Goal: Task Accomplishment & Management: Complete application form

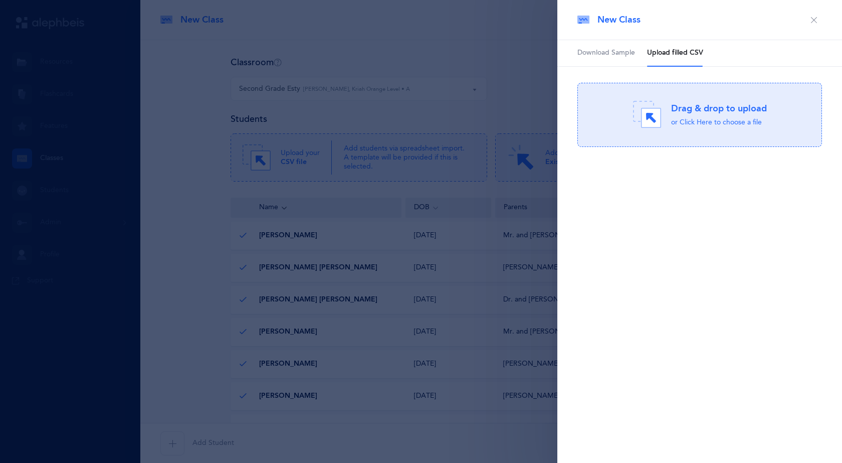
select select "1285"
click at [508, 41] on div at bounding box center [421, 231] width 842 height 463
click at [813, 24] on button "button" at bounding box center [814, 20] width 16 height 16
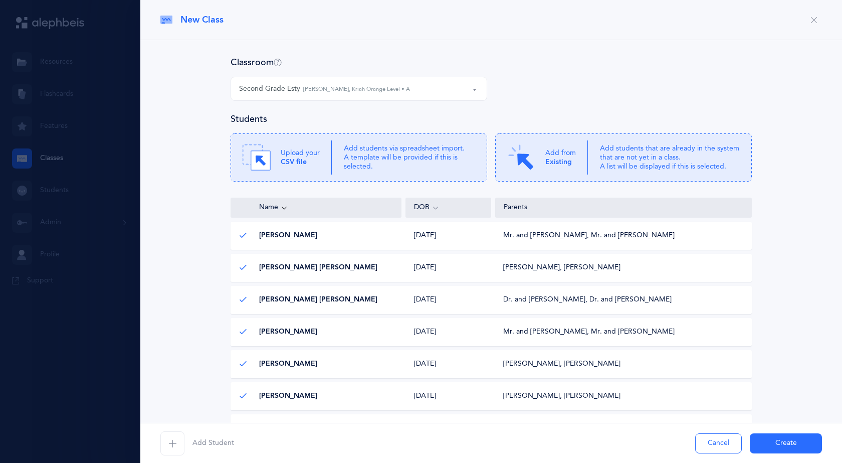
click at [810, 21] on icon "button" at bounding box center [814, 20] width 8 height 8
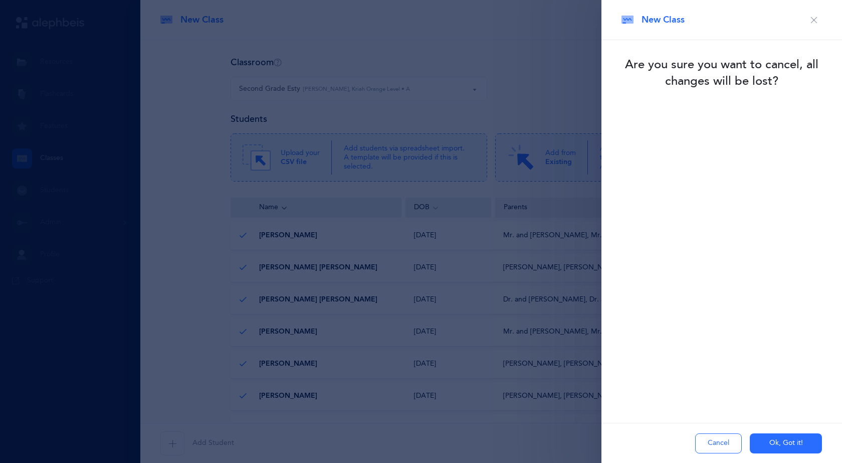
click at [786, 446] on button "Ok, Got it!" at bounding box center [786, 443] width 72 height 20
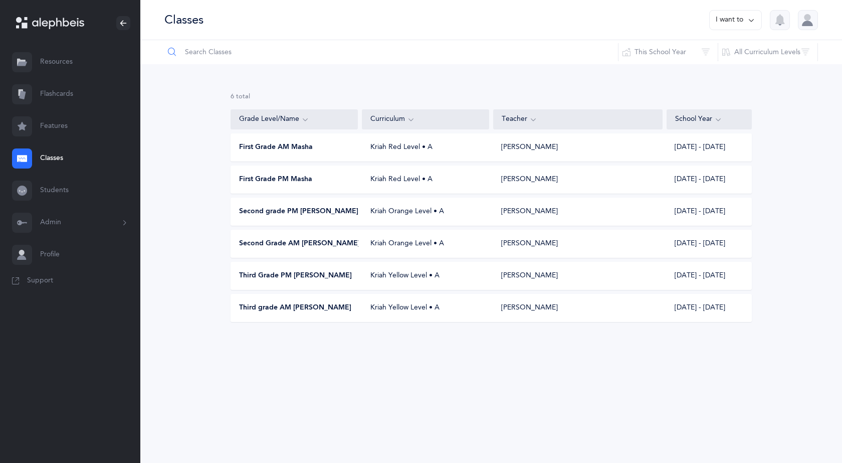
click at [221, 55] on input "text" at bounding box center [391, 52] width 455 height 24
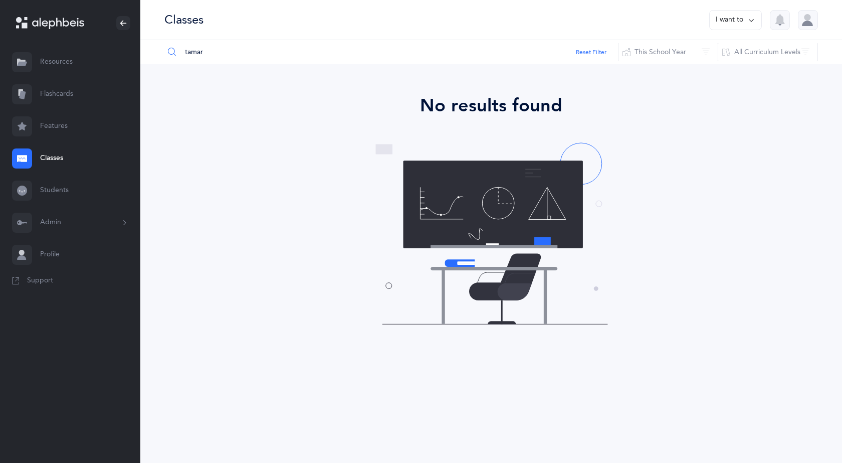
type input "tamar"
click at [48, 202] on link "Students" at bounding box center [70, 190] width 140 height 32
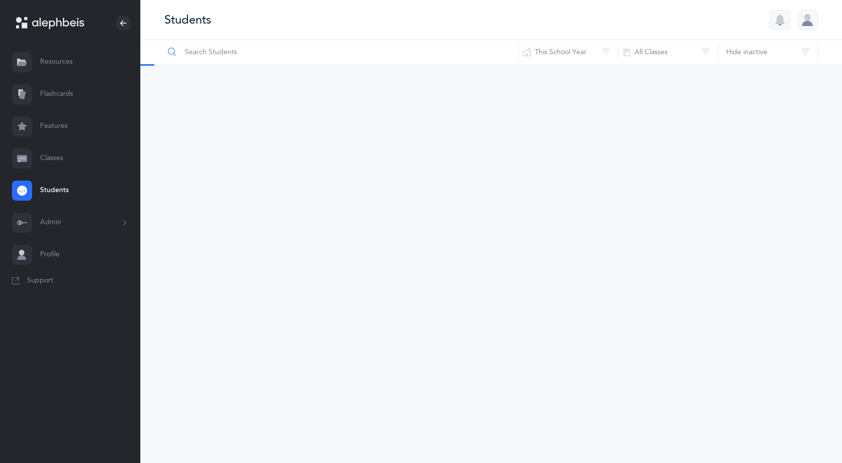
click at [208, 54] on input "text" at bounding box center [341, 52] width 355 height 24
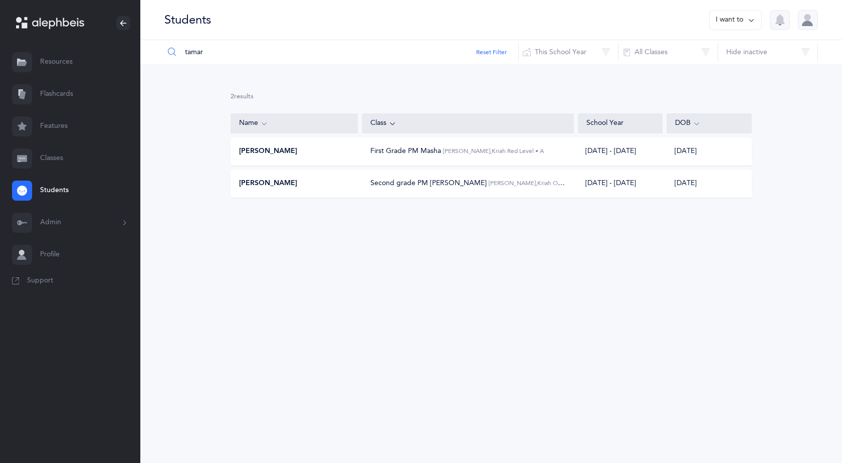
type input "tamar"
click at [740, 23] on button "I want to" at bounding box center [735, 20] width 53 height 20
click at [740, 65] on button "Add student" at bounding box center [725, 69] width 57 height 18
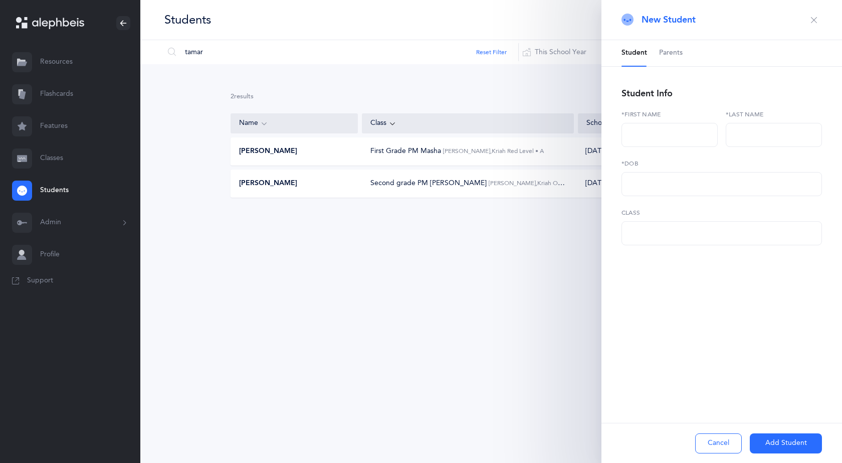
select select
click at [668, 139] on input "text" at bounding box center [670, 135] width 96 height 24
type input "Tamar"
type input "Smelevitz"
click at [670, 194] on input "text" at bounding box center [722, 184] width 201 height 24
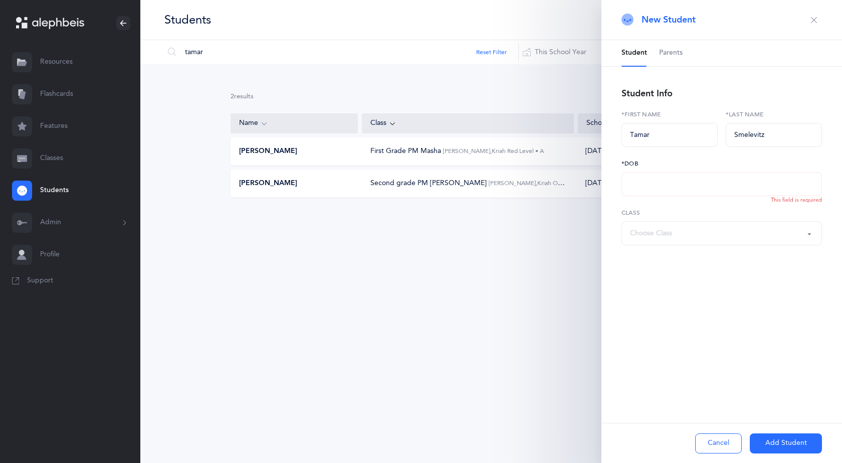
paste input "text"
drag, startPoint x: 704, startPoint y: 186, endPoint x: 564, endPoint y: 185, distance: 139.9
click at [564, 185] on div "Students I want to tamar Reset Filter This School Year All School Years This Sc…" at bounding box center [491, 121] width 702 height 242
type input "[DATE]"
click at [709, 235] on div "Choose Class" at bounding box center [721, 233] width 183 height 17
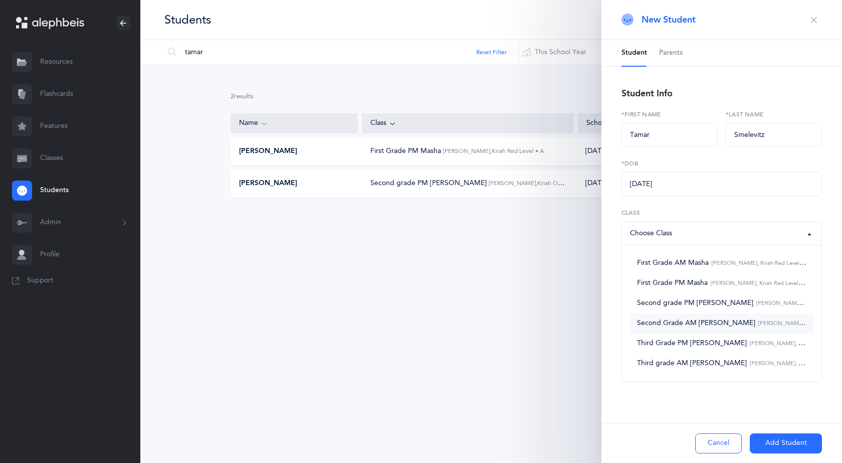
click at [678, 326] on span "Second Grade AM [PERSON_NAME], Kriah Orange Level • A" at bounding box center [721, 323] width 169 height 9
select select "1950"
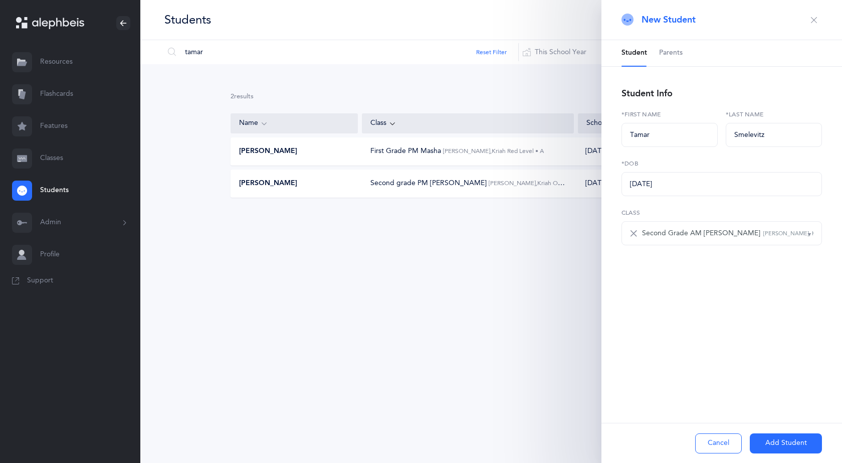
click at [784, 443] on button "Add Student" at bounding box center [786, 443] width 72 height 20
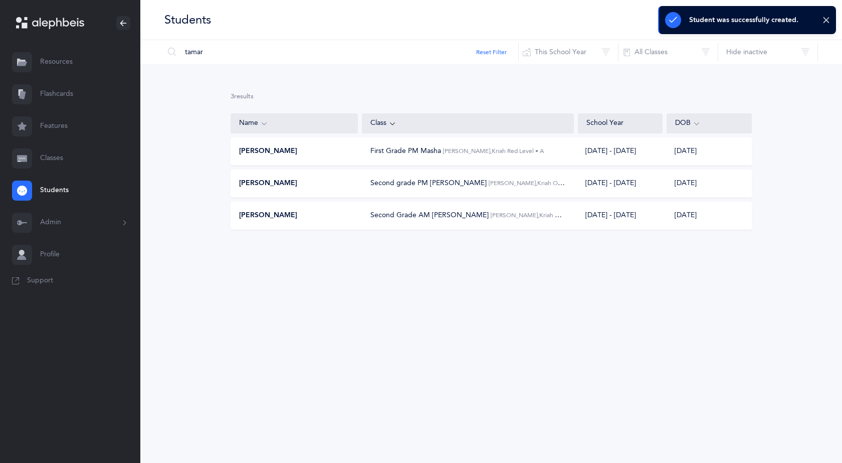
click at [425, 213] on span "Second Grade AM [PERSON_NAME]" at bounding box center [429, 215] width 118 height 8
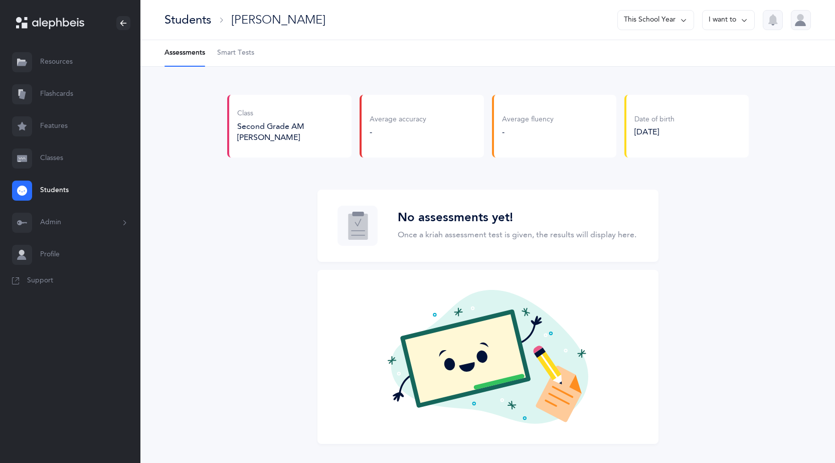
click at [746, 17] on icon at bounding box center [744, 20] width 8 height 11
click at [643, 24] on button "This School Year" at bounding box center [655, 20] width 77 height 20
click at [183, 52] on li "Assessments" at bounding box center [184, 53] width 41 height 26
click at [480, 213] on h3 "No assessments yet!" at bounding box center [517, 218] width 239 height 15
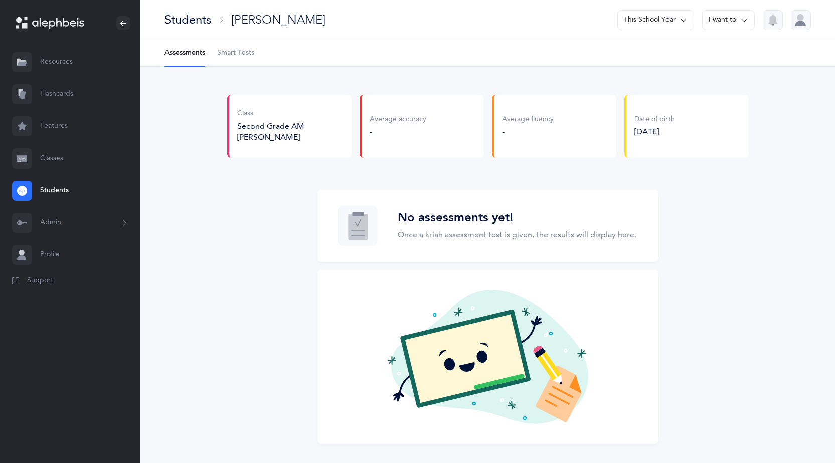
click at [55, 157] on link "Classes" at bounding box center [70, 158] width 140 height 32
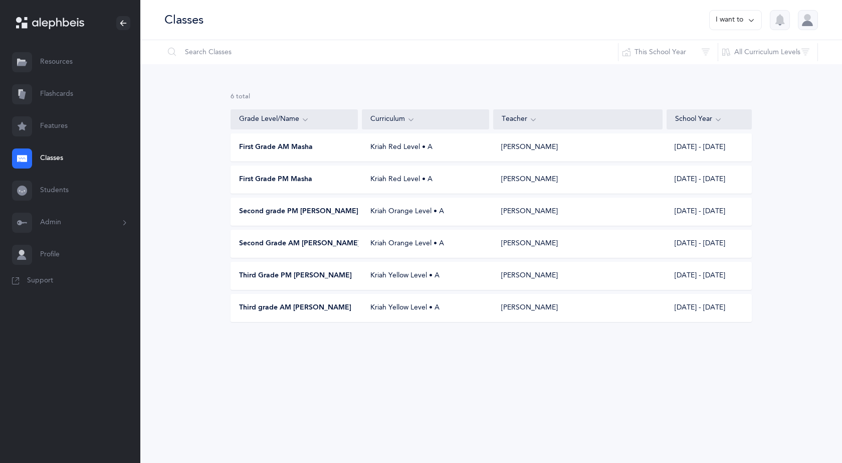
click at [311, 243] on span "Second Grade AM [PERSON_NAME]" at bounding box center [299, 244] width 121 height 10
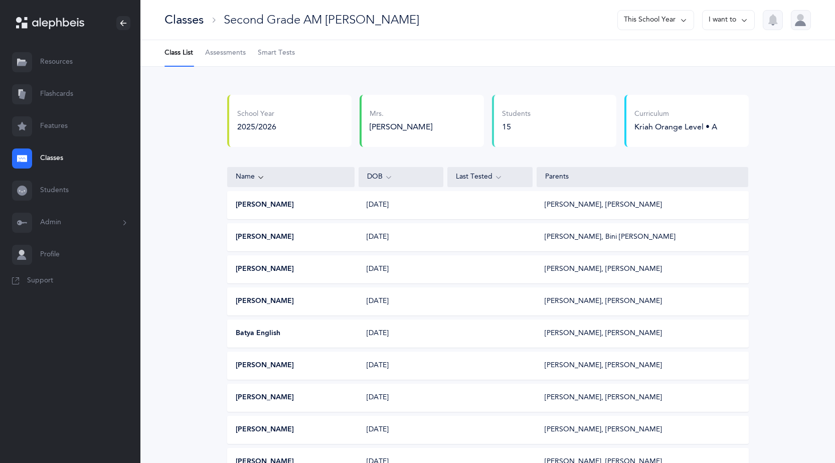
click at [220, 58] on link "Assessments" at bounding box center [225, 53] width 41 height 26
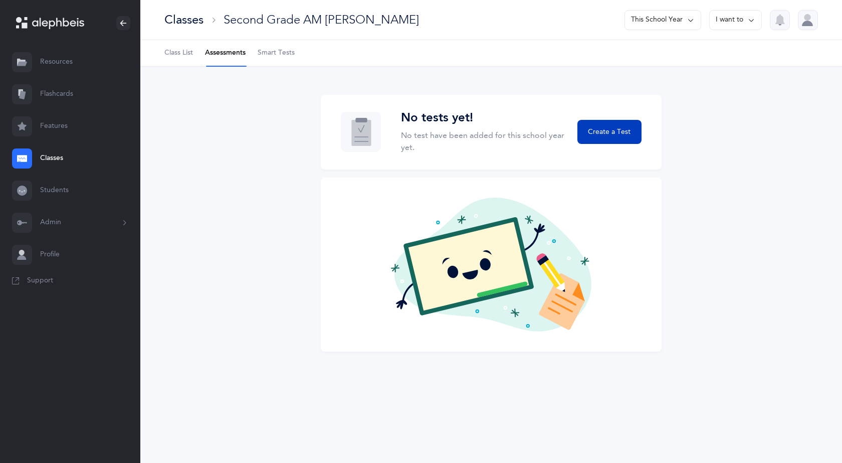
click at [617, 131] on span "Create a Test" at bounding box center [609, 132] width 43 height 11
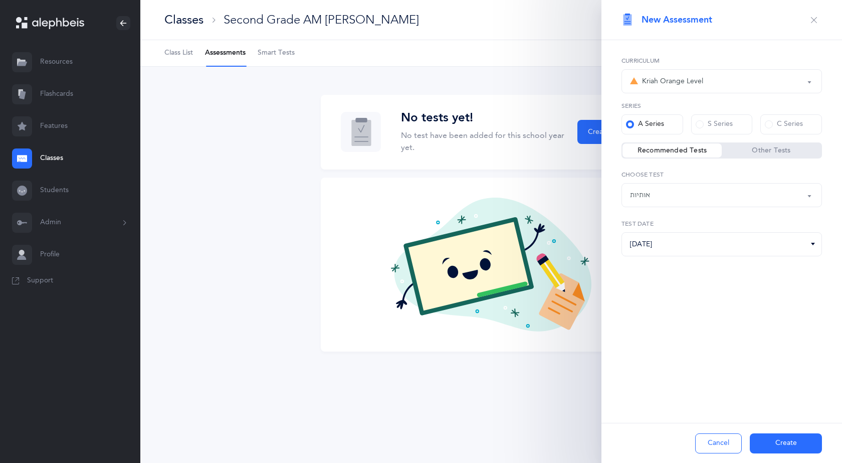
click at [695, 82] on div "Kriah Orange Level" at bounding box center [666, 81] width 73 height 12
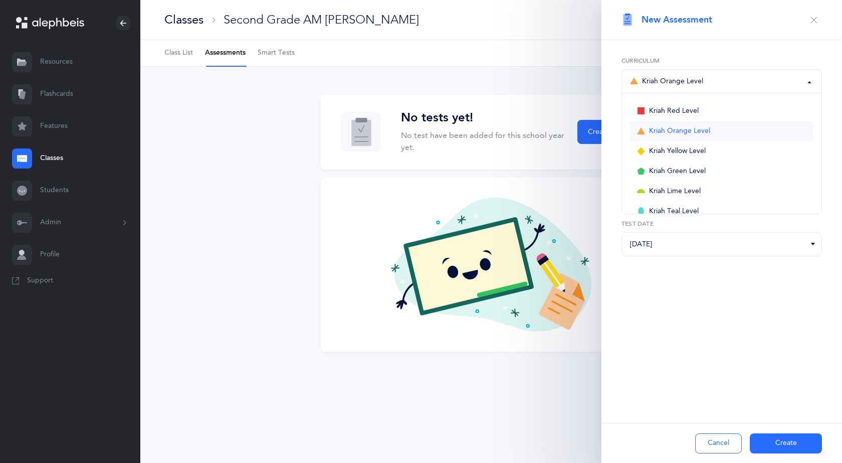
click at [687, 133] on span "Kriah Orange Level" at bounding box center [679, 131] width 61 height 9
select select "4"
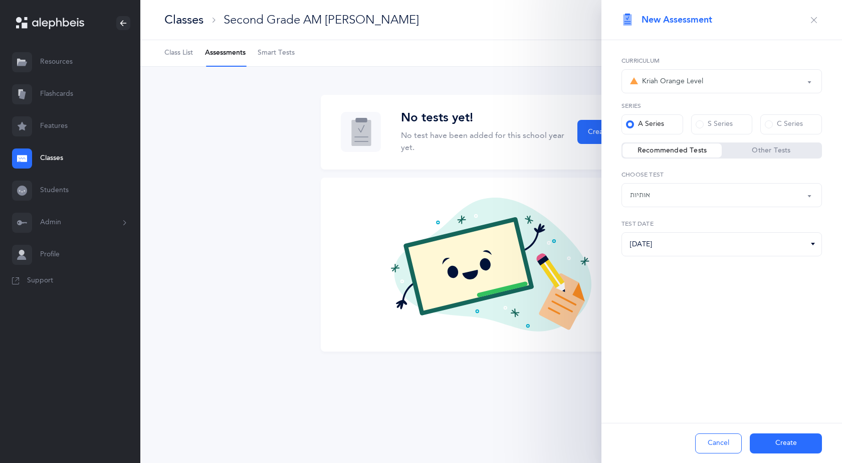
click at [789, 441] on button "Create" at bounding box center [786, 443] width 72 height 20
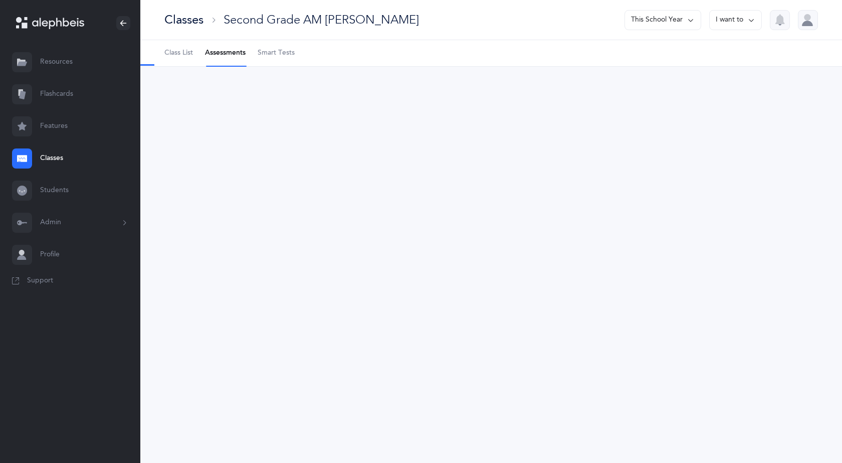
select select "2"
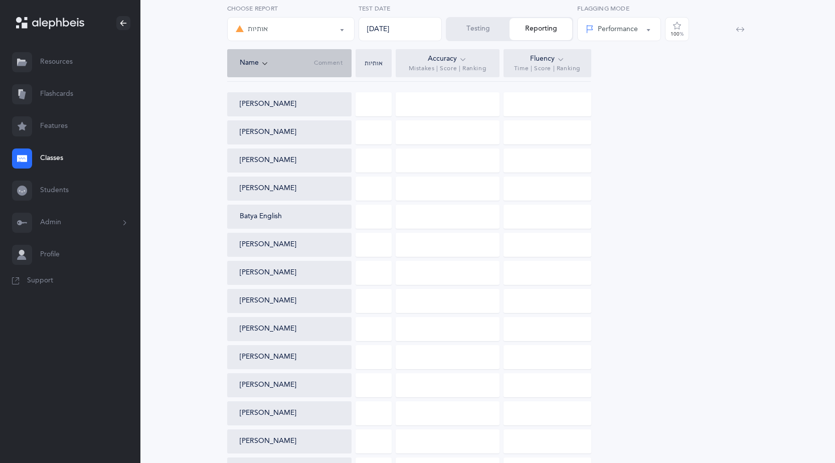
scroll to position [219, 0]
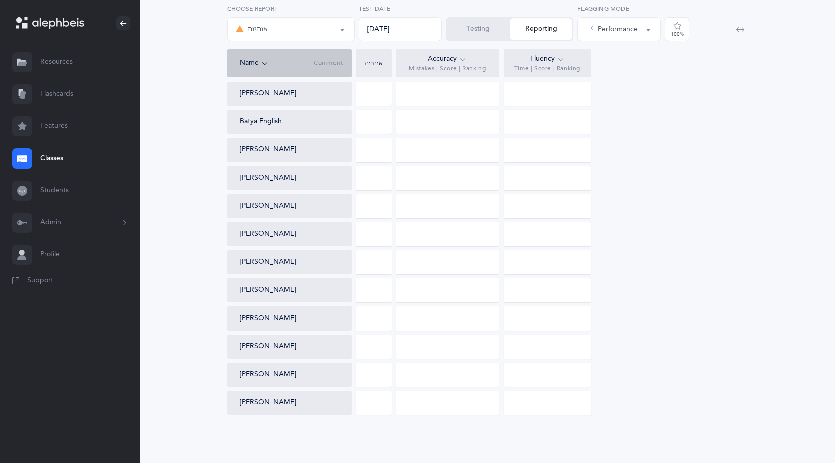
click at [475, 37] on button "Testing" at bounding box center [478, 29] width 63 height 22
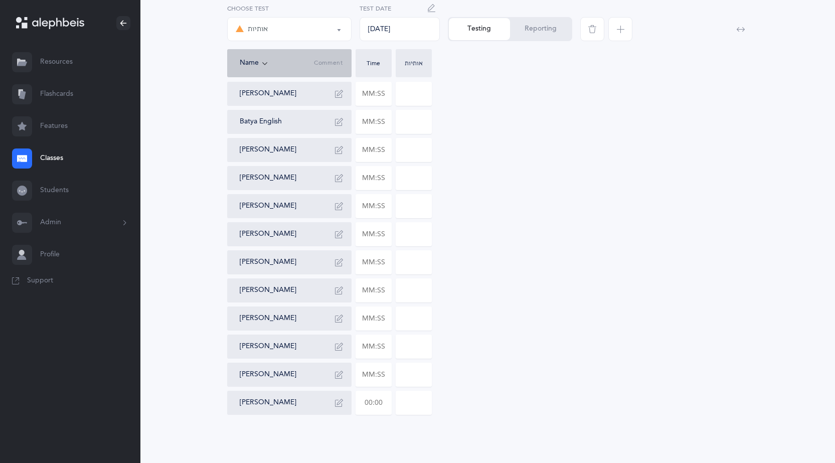
scroll to position [174, 0]
click at [360, 399] on input "text" at bounding box center [373, 402] width 35 height 23
type input "02:53"
click at [400, 396] on input "0" at bounding box center [413, 402] width 35 height 23
type input "13"
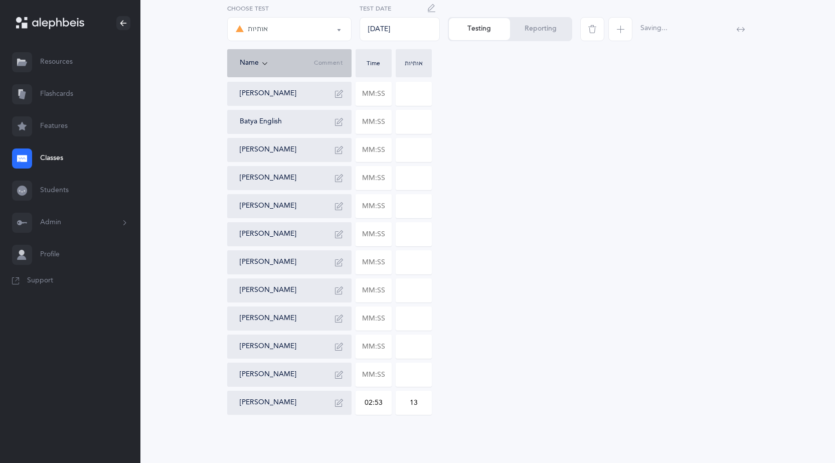
click at [547, 28] on button "Reporting" at bounding box center [540, 29] width 61 height 22
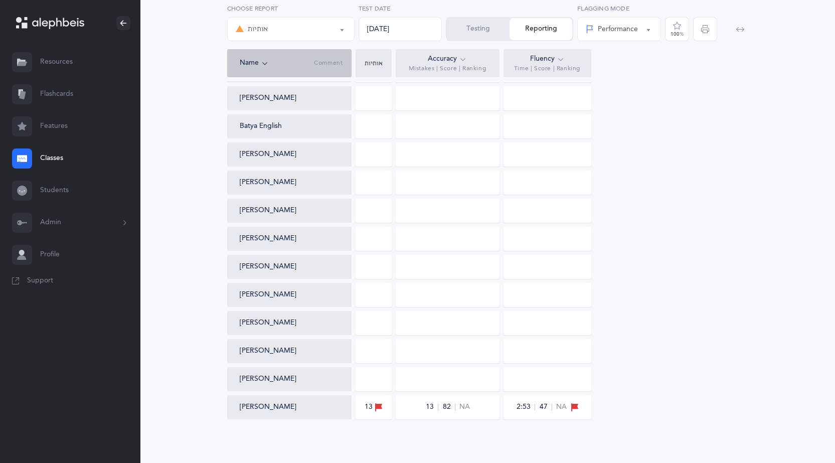
scroll to position [219, 0]
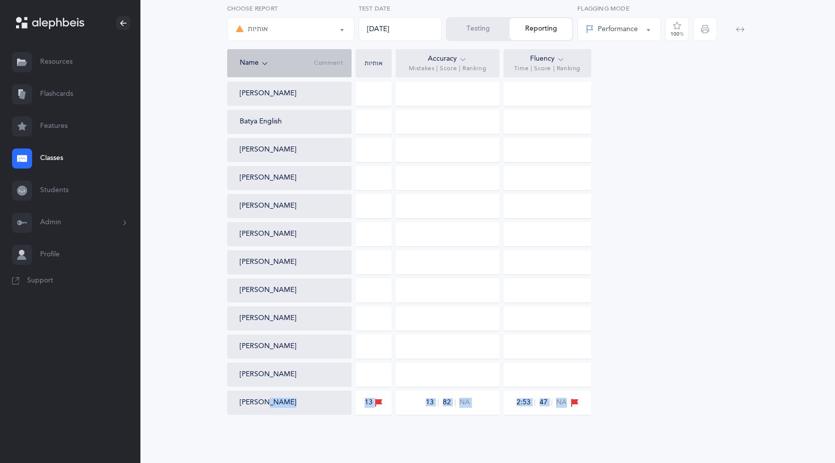
drag, startPoint x: 626, startPoint y: 402, endPoint x: 692, endPoint y: 325, distance: 100.9
click at [253, 391] on div "Class Averages 13 13 82 NA 2:53 47 NA [PERSON_NAME] [PERSON_NAME] [PERSON_NAME]…" at bounding box center [487, 183] width 521 height 461
click at [750, 305] on div "אותיות אותיות Choose test [DATE] Test Date Testing Reporting Name Comment Time …" at bounding box center [487, 147] width 638 height 550
click at [711, 32] on div at bounding box center [728, 26] width 44 height 45
click at [705, 31] on icon "button" at bounding box center [705, 29] width 8 height 8
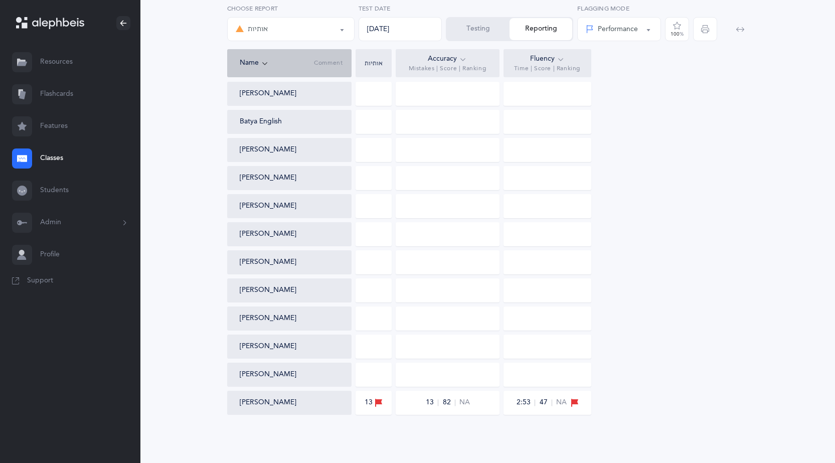
click at [481, 33] on button "Testing" at bounding box center [478, 29] width 63 height 22
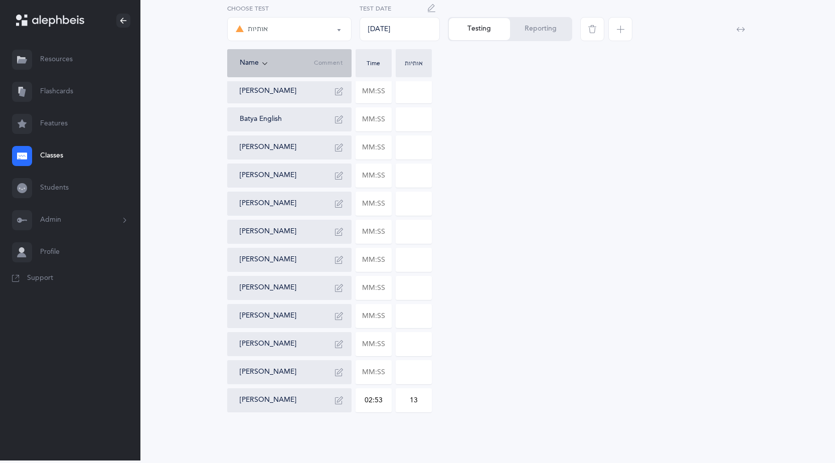
scroll to position [174, 0]
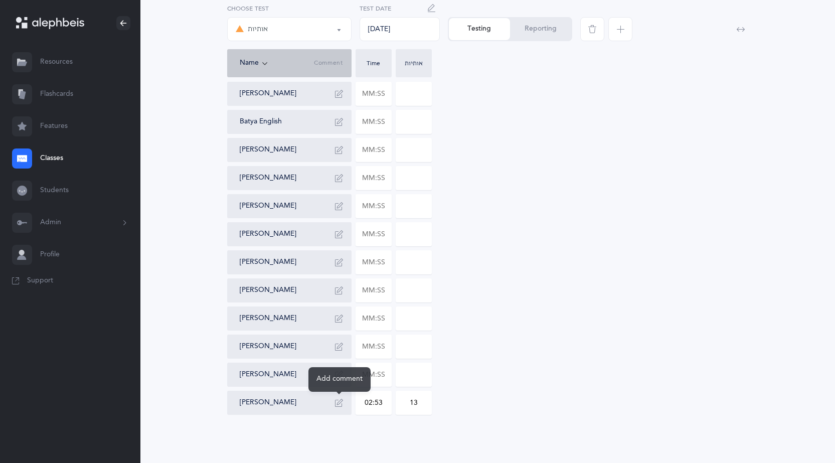
click at [342, 405] on icon "button" at bounding box center [339, 403] width 8 height 8
type textarea "s"
click at [373, 374] on input "text" at bounding box center [373, 374] width 35 height 23
drag, startPoint x: 364, startPoint y: 374, endPoint x: 397, endPoint y: 374, distance: 33.1
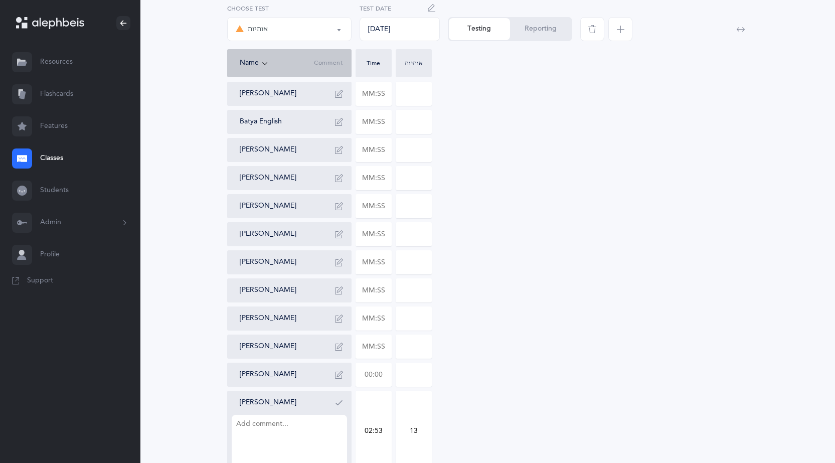
click at [397, 374] on div "[PERSON_NAME] [PERSON_NAME] [PERSON_NAME] [PERSON_NAME] English [PERSON_NAME] […" at bounding box center [487, 233] width 521 height 473
type input "01:50"
type input "0"
click at [546, 22] on button "Reporting" at bounding box center [540, 29] width 61 height 22
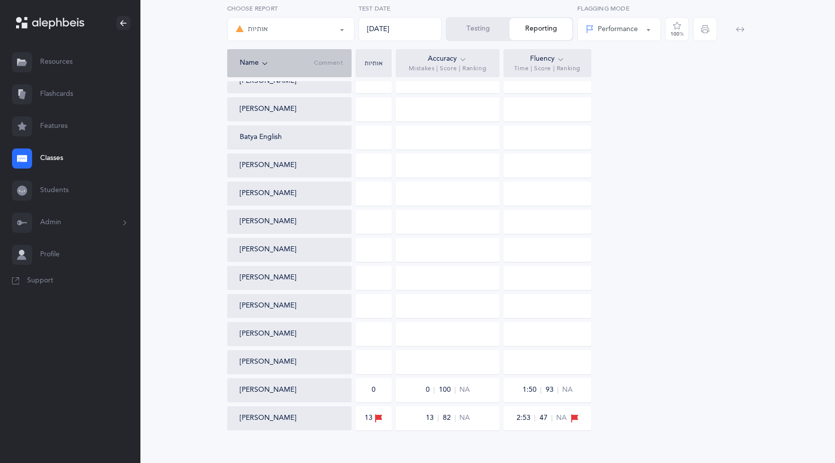
scroll to position [219, 0]
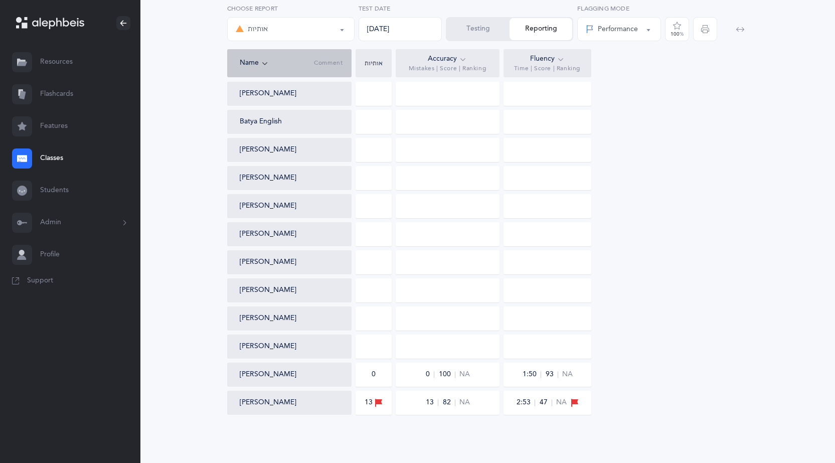
click at [474, 24] on button "Testing" at bounding box center [478, 29] width 63 height 22
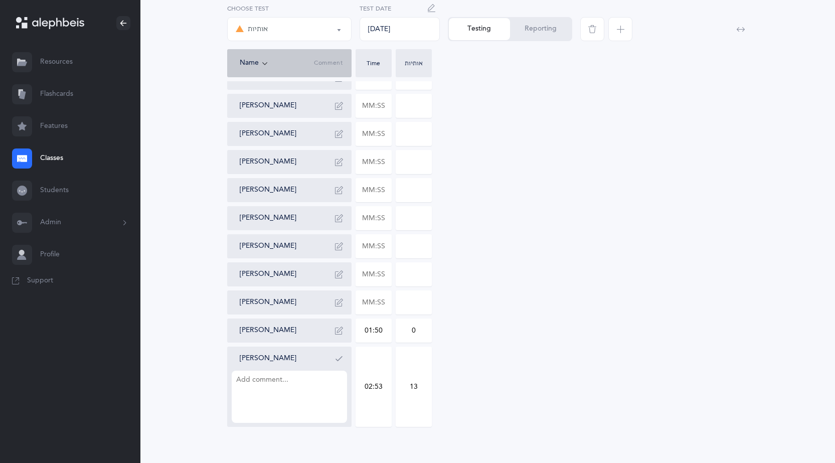
drag, startPoint x: 383, startPoint y: 330, endPoint x: 332, endPoint y: 323, distance: 51.6
click at [333, 323] on div "[PERSON_NAME] [PERSON_NAME] [PERSON_NAME] [PERSON_NAME] English [PERSON_NAME] […" at bounding box center [487, 189] width 521 height 473
type input "02:00"
click at [539, 30] on button "Reporting" at bounding box center [540, 29] width 61 height 22
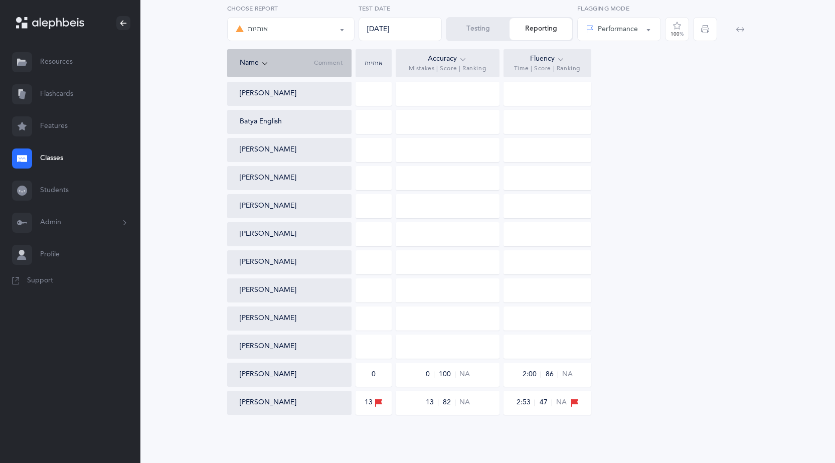
click at [476, 20] on button "Testing" at bounding box center [478, 29] width 63 height 22
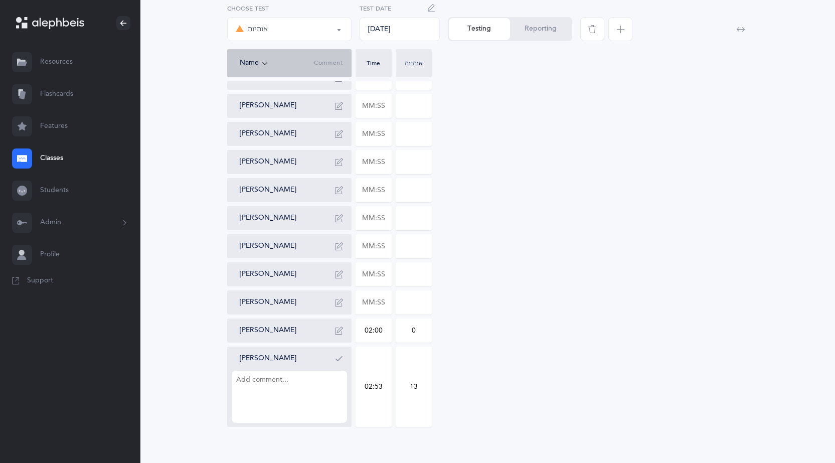
drag, startPoint x: 390, startPoint y: 387, endPoint x: 292, endPoint y: 377, distance: 98.2
click at [292, 377] on div "[PERSON_NAME] [PERSON_NAME] [PERSON_NAME] [PERSON_NAME] English [PERSON_NAME] […" at bounding box center [487, 189] width 521 height 473
click at [594, 240] on div "[PERSON_NAME] [PERSON_NAME] [PERSON_NAME] [PERSON_NAME] English [PERSON_NAME] […" at bounding box center [487, 189] width 521 height 473
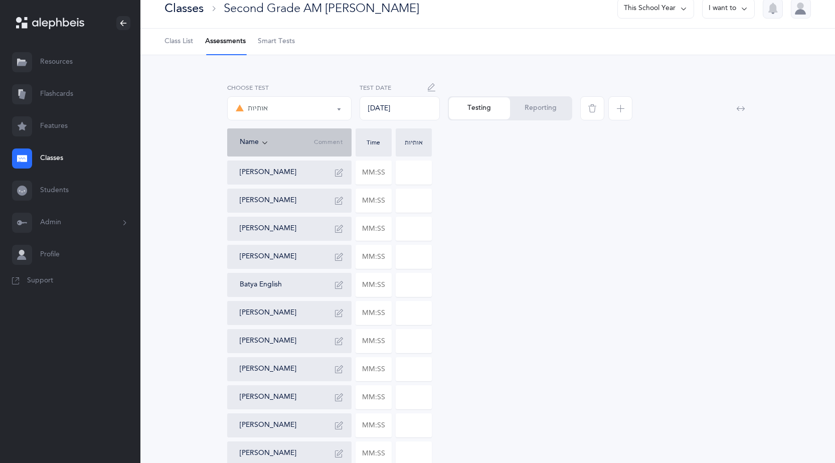
scroll to position [0, 0]
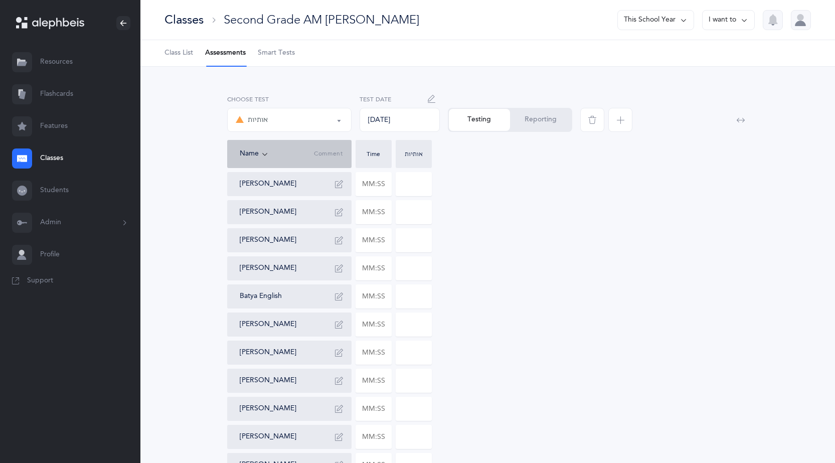
click at [669, 14] on button "This School Year" at bounding box center [655, 20] width 77 height 20
click at [653, 71] on button "[DATE] - [DATE]" at bounding box center [652, 69] width 68 height 18
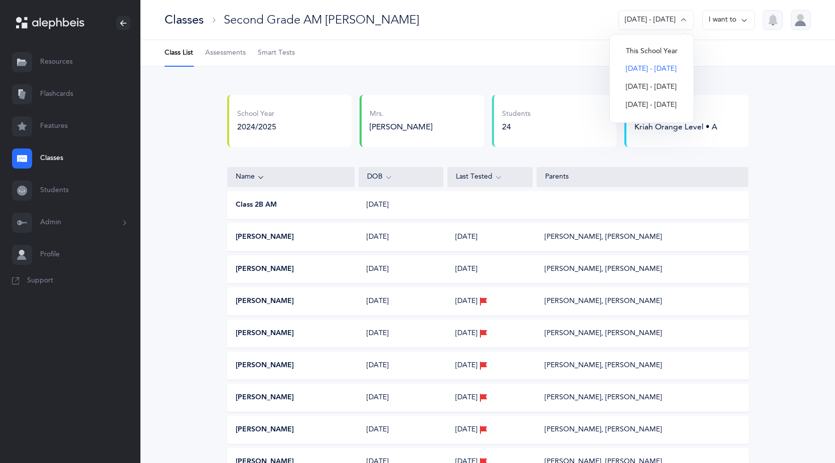
click at [738, 19] on button "I want to" at bounding box center [728, 20] width 53 height 20
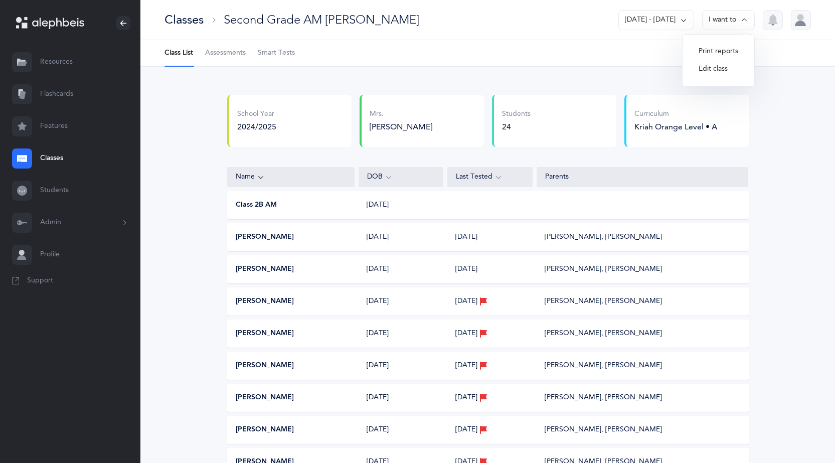
click at [720, 53] on button "Print reports" at bounding box center [718, 52] width 56 height 18
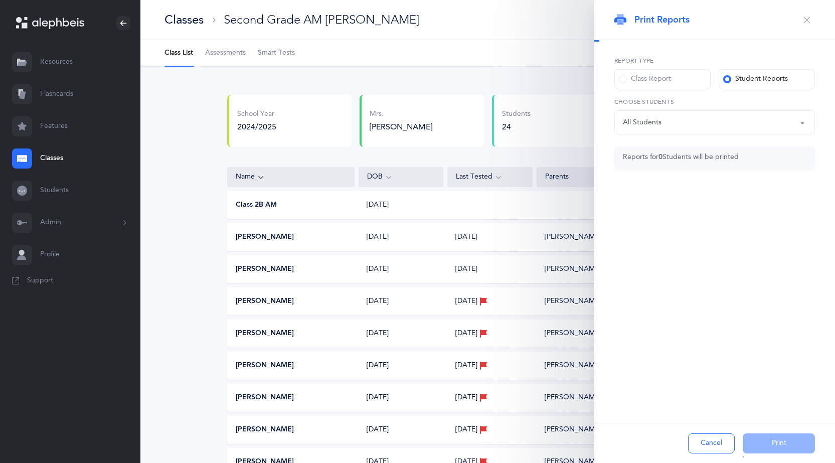
click at [645, 79] on div "Class Report" at bounding box center [645, 79] width 52 height 10
click at [0, 0] on input "Class Report" at bounding box center [0, 0] width 0 height 0
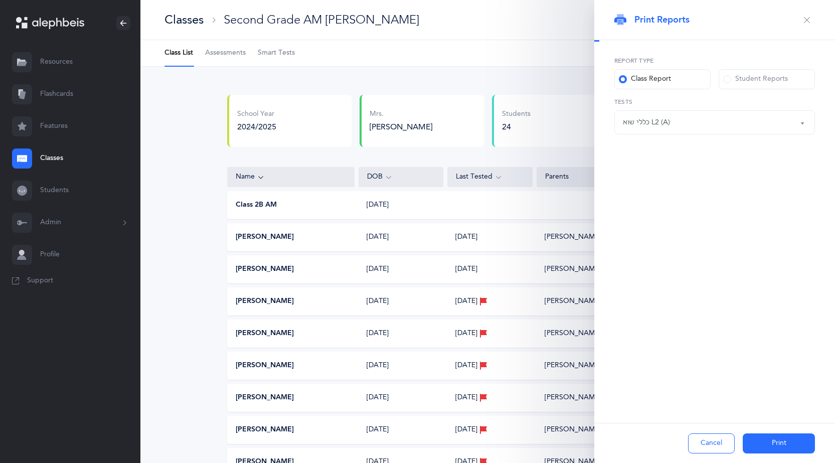
scroll to position [23, 0]
click at [694, 123] on div "כללי שוא L2 (A)" at bounding box center [714, 122] width 183 height 17
click at [635, 151] on link "אותיות" at bounding box center [714, 152] width 183 height 20
select select "2"
click at [641, 233] on link "כללי שוא L2 (A)" at bounding box center [714, 233] width 183 height 20
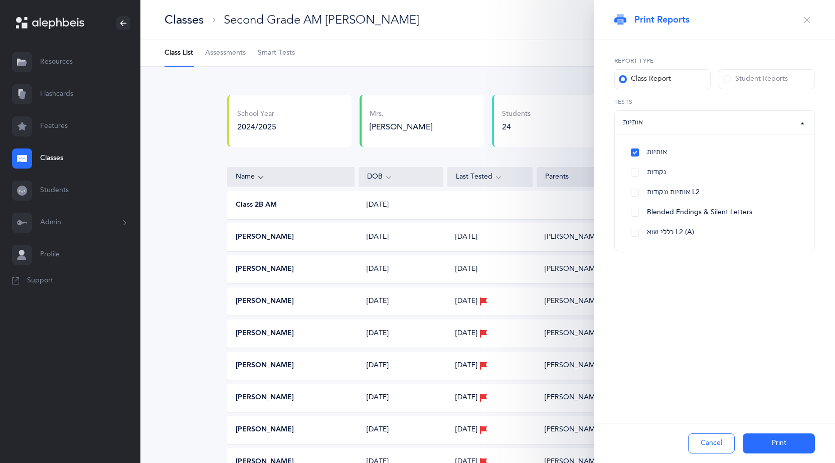
click at [779, 447] on button "Print" at bounding box center [778, 443] width 72 height 20
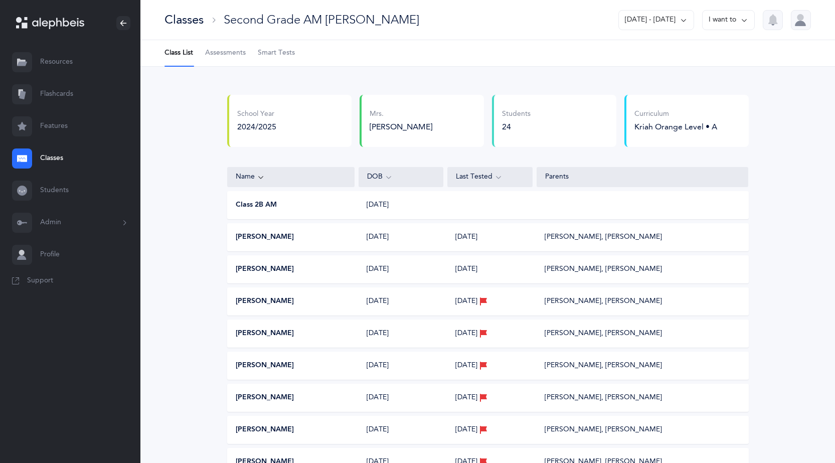
click at [192, 24] on div "Classes" at bounding box center [183, 20] width 39 height 17
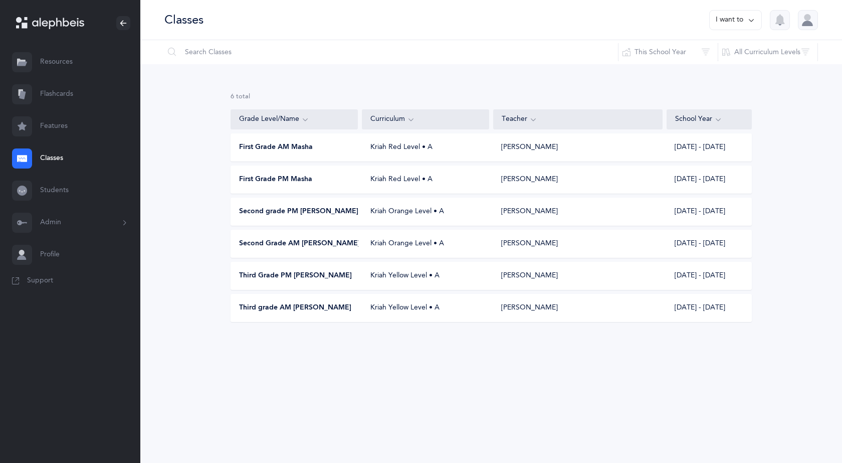
click at [744, 14] on button "I want to" at bounding box center [735, 20] width 53 height 20
click at [261, 76] on div "6 results total Grade Level/Name Curriculum Teacher School Year First Grade AM …" at bounding box center [491, 215] width 702 height 302
click at [679, 54] on button "This School Year" at bounding box center [668, 52] width 100 height 24
click at [663, 120] on button "[DATE] - [DATE]" at bounding box center [668, 125] width 83 height 20
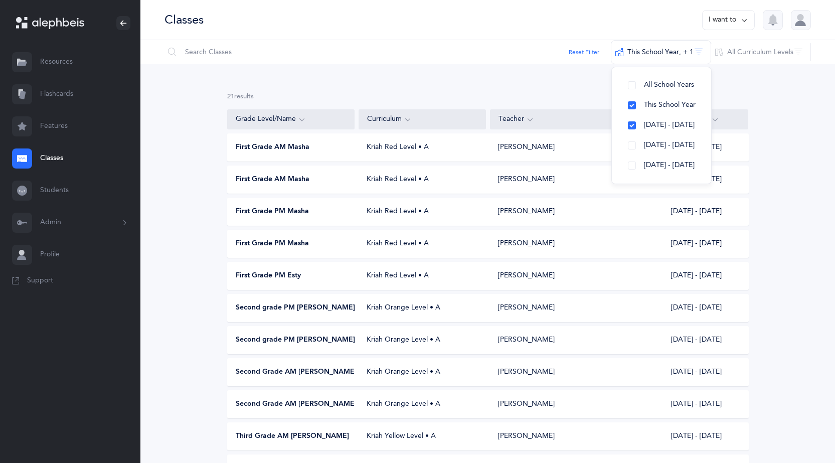
click at [292, 144] on span "First Grade AM Masha" at bounding box center [273, 147] width 74 height 10
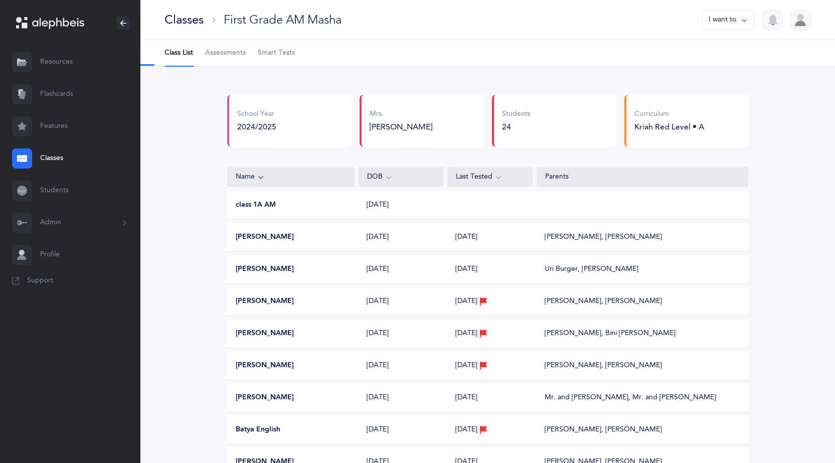
click at [220, 52] on span "Assessments" at bounding box center [225, 53] width 41 height 10
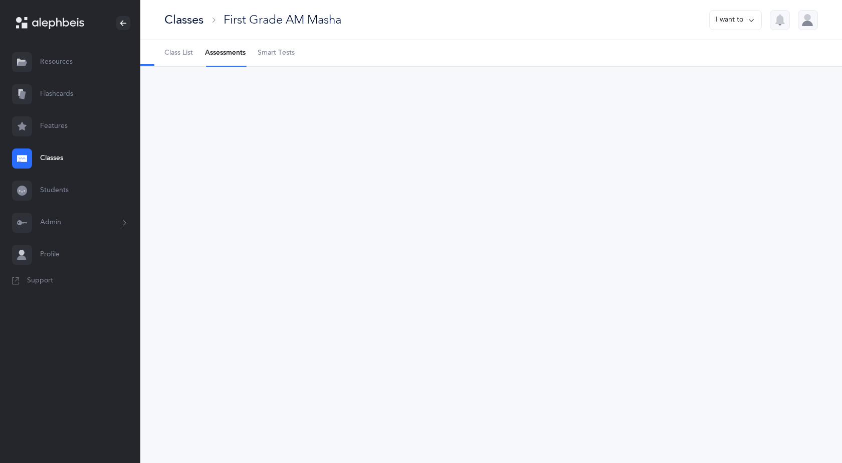
select select "6"
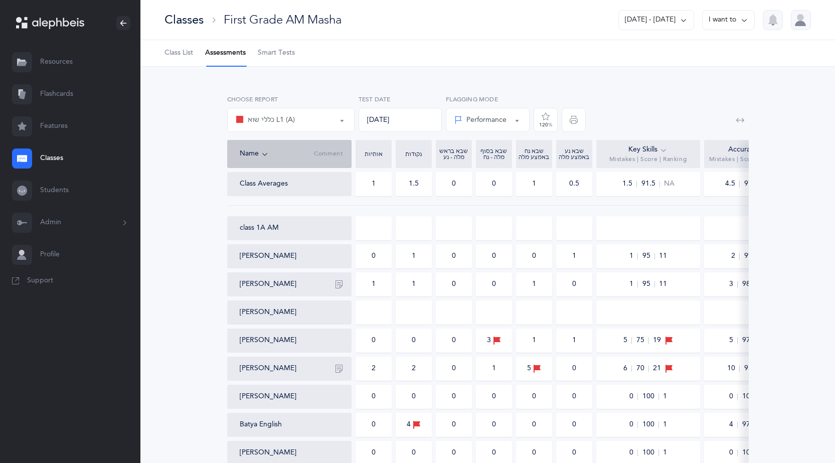
click at [729, 21] on button "I want to" at bounding box center [728, 20] width 53 height 20
click at [724, 53] on button "Print reports" at bounding box center [718, 52] width 56 height 18
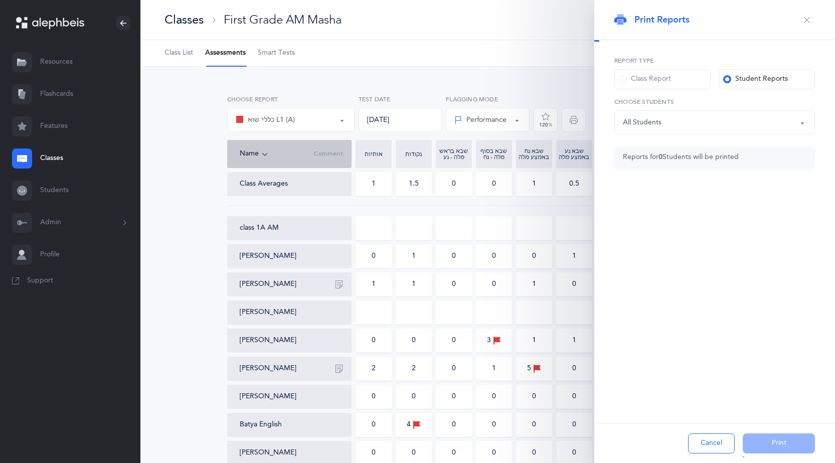
click at [667, 70] on label "Class Report" at bounding box center [662, 79] width 96 height 20
click at [0, 0] on input "Class Report" at bounding box center [0, 0] width 0 height 0
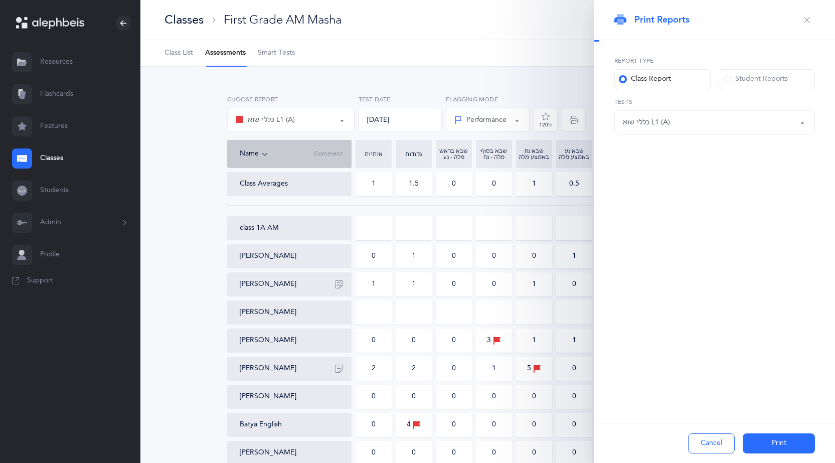
scroll to position [23, 0]
click at [672, 116] on div "כללי שוא L1 (A)" at bounding box center [714, 122] width 183 height 17
click at [663, 148] on span "אותיות" at bounding box center [657, 152] width 20 height 9
select select "2"
click at [640, 230] on link "כללי שוא L1 (A)" at bounding box center [714, 233] width 183 height 20
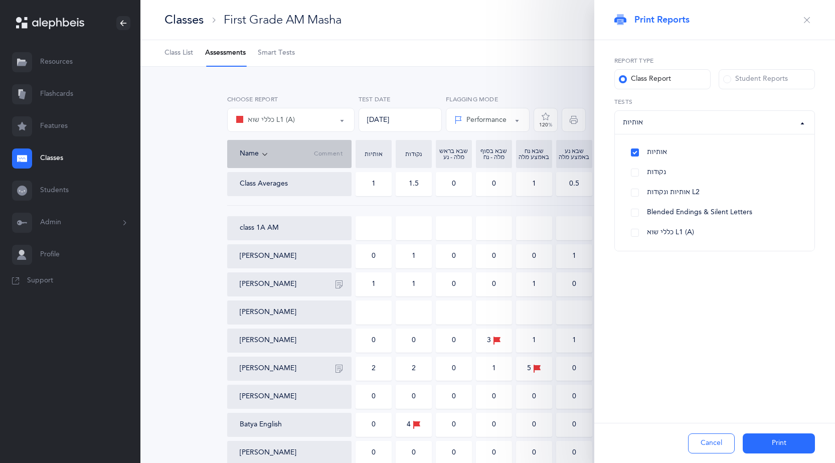
click at [767, 442] on button "Print" at bounding box center [778, 443] width 72 height 20
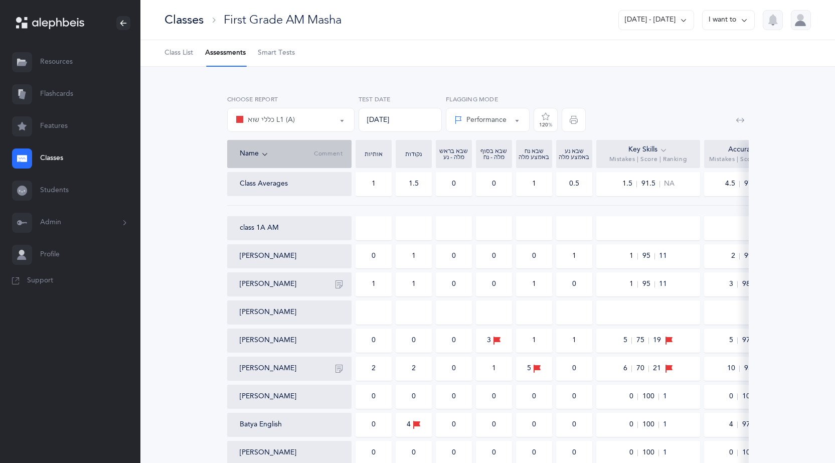
click at [179, 20] on div "Classes" at bounding box center [183, 20] width 39 height 17
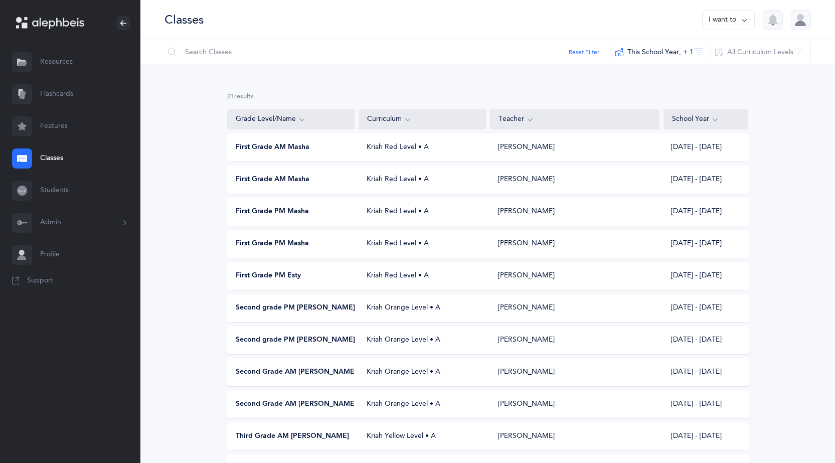
click at [282, 273] on span "First Grade PM Esty" at bounding box center [268, 276] width 65 height 10
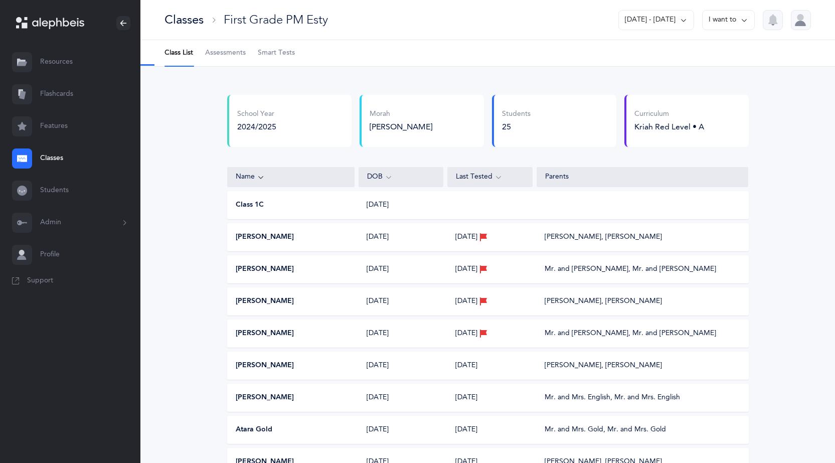
click at [738, 24] on button "I want to" at bounding box center [728, 20] width 53 height 20
click at [728, 53] on button "Print reports" at bounding box center [718, 52] width 56 height 18
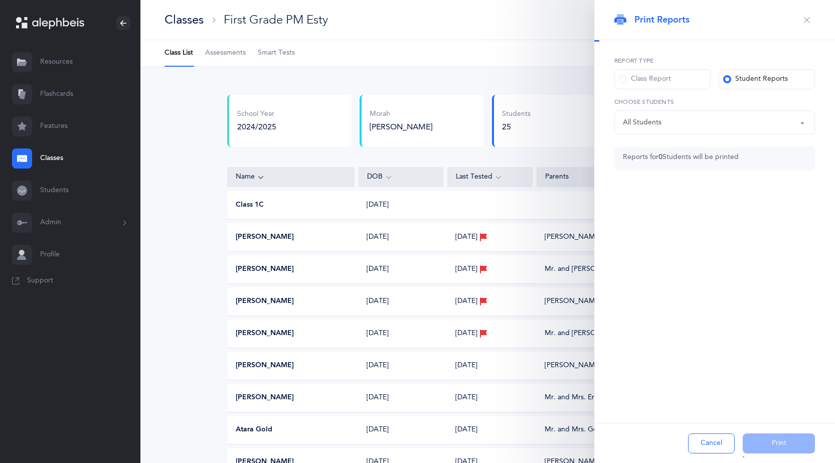
click at [645, 79] on div "Class Report" at bounding box center [645, 79] width 52 height 10
click at [0, 0] on input "Class Report" at bounding box center [0, 0] width 0 height 0
select select "6"
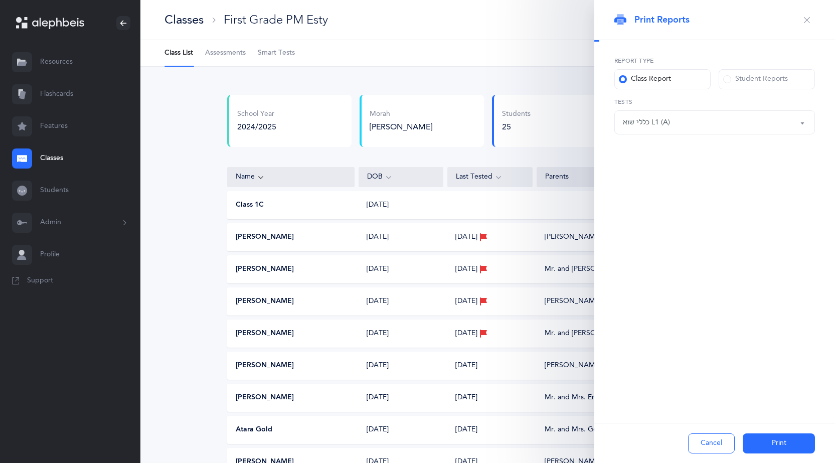
scroll to position [14, 0]
click at [693, 124] on div "כללי שוא L1 (A)" at bounding box center [714, 122] width 183 height 17
click at [631, 219] on link "כללי שוא L1 (A)" at bounding box center [714, 213] width 183 height 20
click at [631, 144] on link "אותיות" at bounding box center [714, 152] width 183 height 20
select select "2"
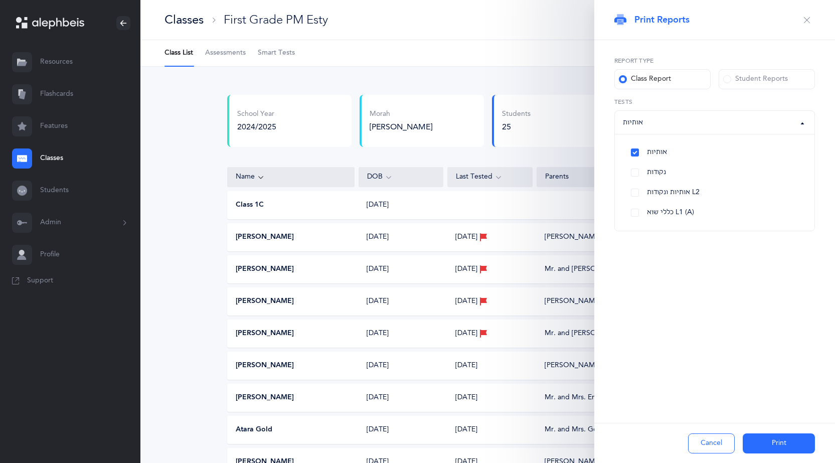
click at [774, 444] on button "Print" at bounding box center [778, 443] width 72 height 20
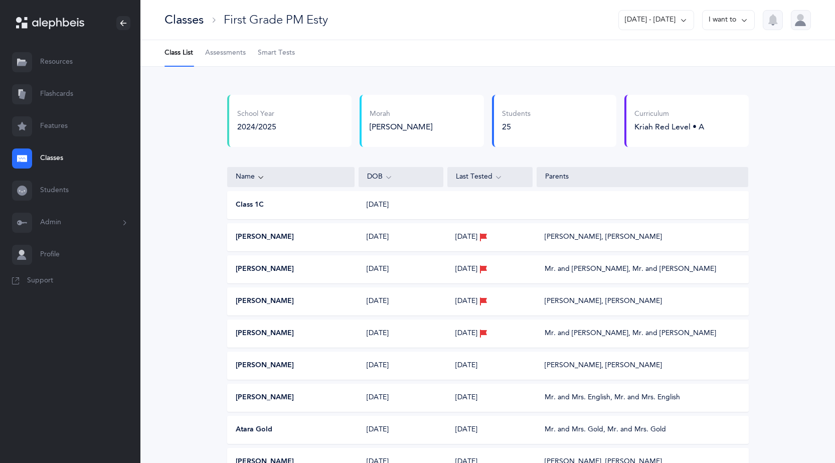
click at [53, 188] on link "Students" at bounding box center [70, 190] width 140 height 32
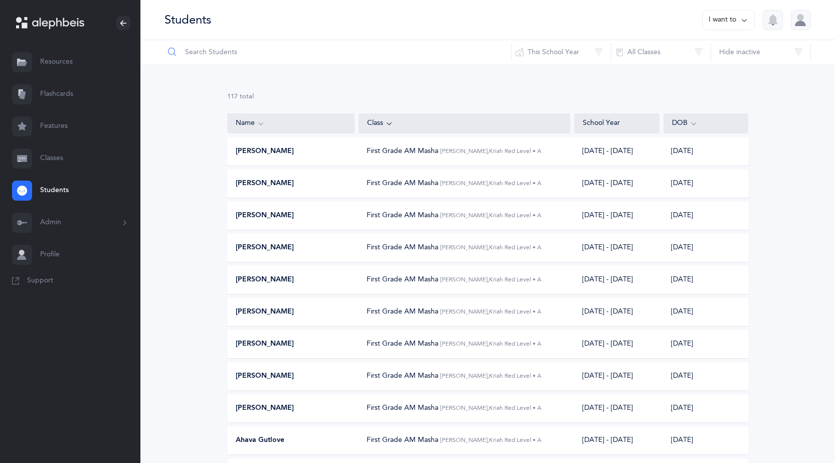
click at [268, 53] on input "text" at bounding box center [337, 52] width 347 height 24
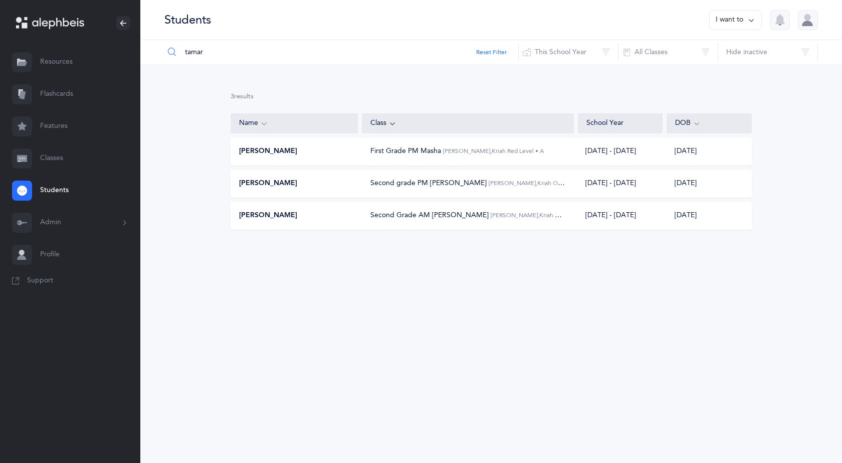
type input "tamar"
click at [280, 218] on span "[PERSON_NAME]" at bounding box center [268, 216] width 58 height 10
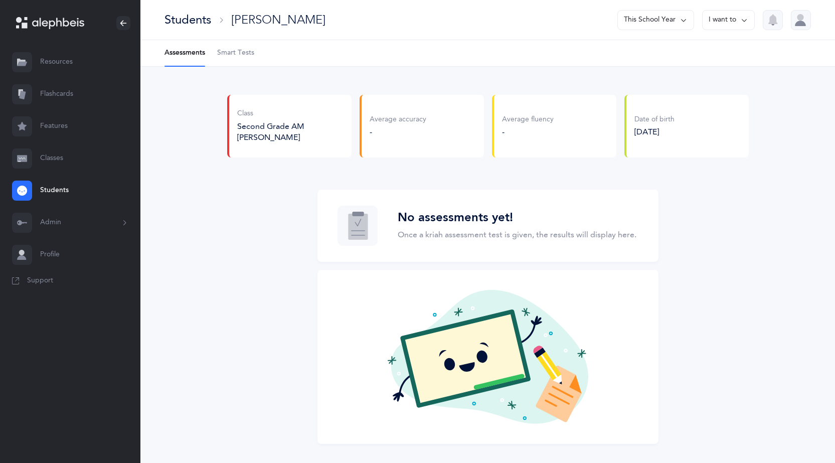
click at [732, 21] on button "I want to" at bounding box center [728, 20] width 53 height 20
click at [660, 25] on button "This School Year" at bounding box center [655, 20] width 77 height 20
click at [292, 20] on div "[PERSON_NAME]" at bounding box center [278, 20] width 94 height 17
click at [266, 122] on span "Second Grade AM [PERSON_NAME]" at bounding box center [270, 132] width 67 height 20
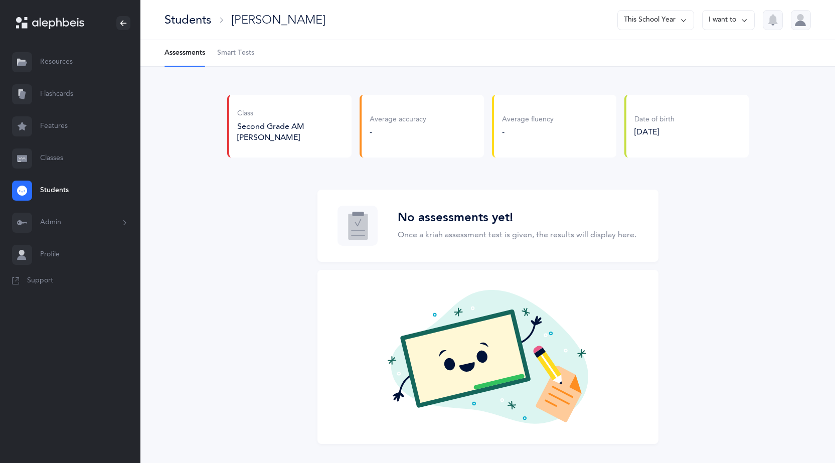
click at [279, 128] on span "Second Grade AM [PERSON_NAME]" at bounding box center [270, 132] width 67 height 20
click at [230, 53] on span "Smart Tests" at bounding box center [235, 53] width 37 height 10
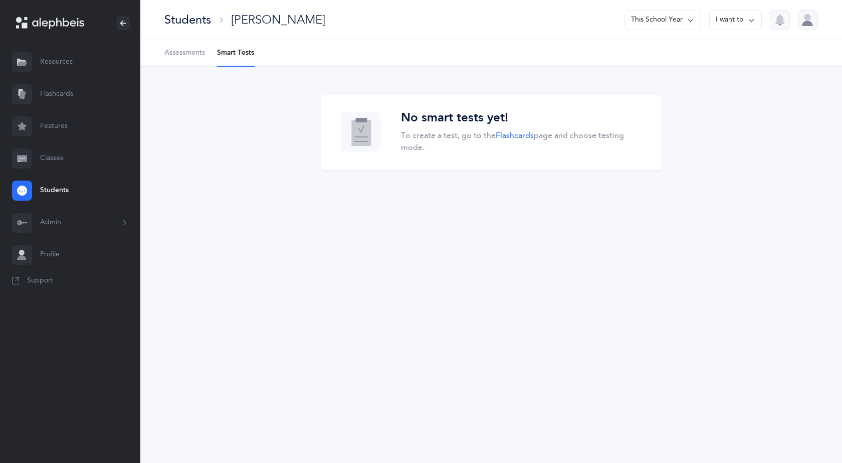
click at [195, 54] on span "Assessments" at bounding box center [184, 53] width 41 height 10
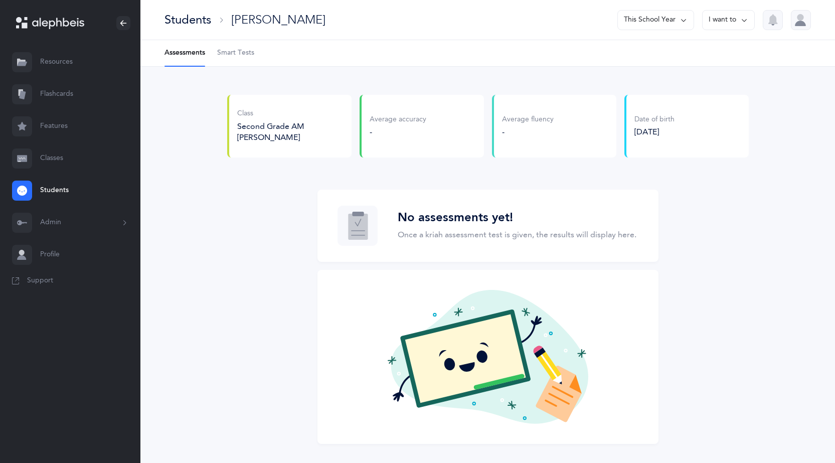
click at [53, 158] on link "Classes" at bounding box center [70, 158] width 140 height 32
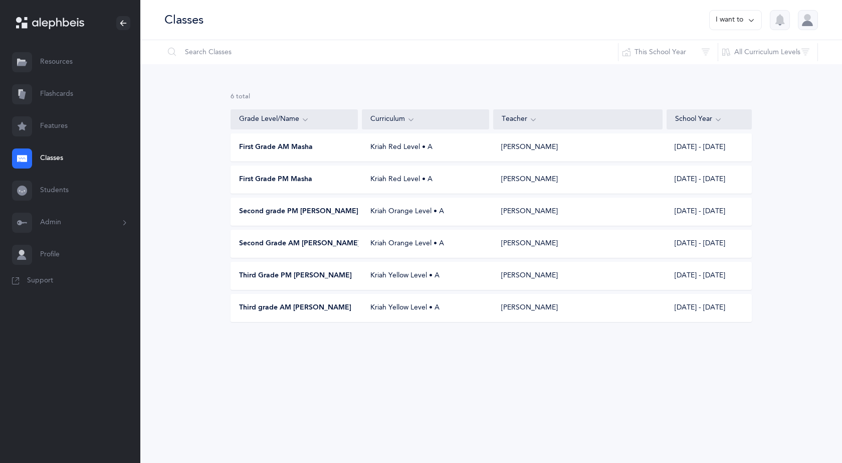
click at [312, 252] on div "Second Grade AM [PERSON_NAME] Orange Level • A [PERSON_NAME] [DATE] - [DATE]" at bounding box center [491, 244] width 521 height 28
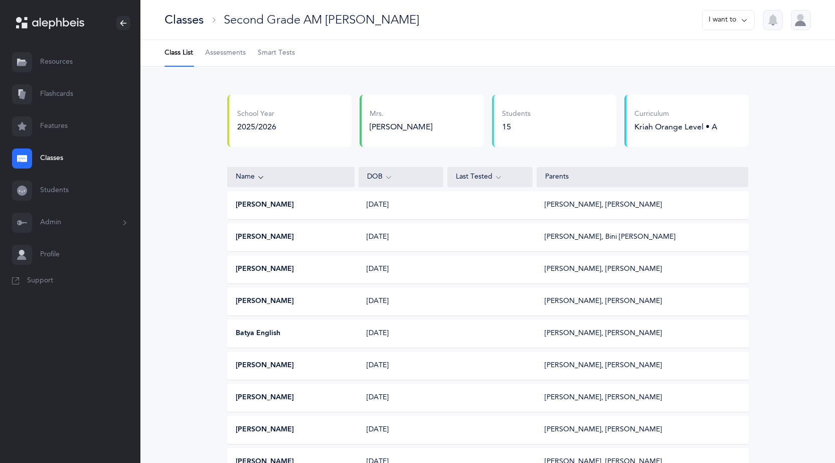
click at [750, 18] on button "I want to" at bounding box center [728, 20] width 53 height 20
click at [723, 51] on button "Print reports" at bounding box center [710, 52] width 72 height 18
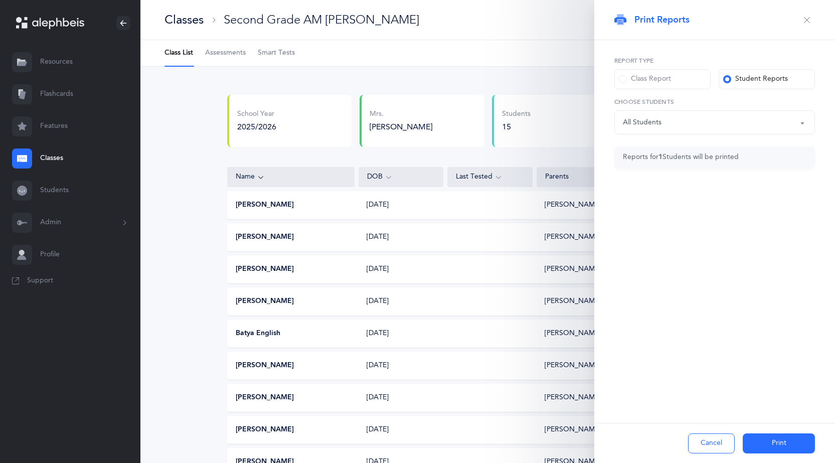
click at [652, 75] on div "Class Report" at bounding box center [645, 79] width 52 height 10
click at [0, 0] on input "Class Report" at bounding box center [0, 0] width 0 height 0
click at [742, 75] on div "Student Reports" at bounding box center [755, 79] width 65 height 10
click at [0, 0] on input "Student Reports" at bounding box center [0, 0] width 0 height 0
click at [689, 110] on div "All Students [PERSON_NAME] All Students Choose Students" at bounding box center [714, 115] width 201 height 37
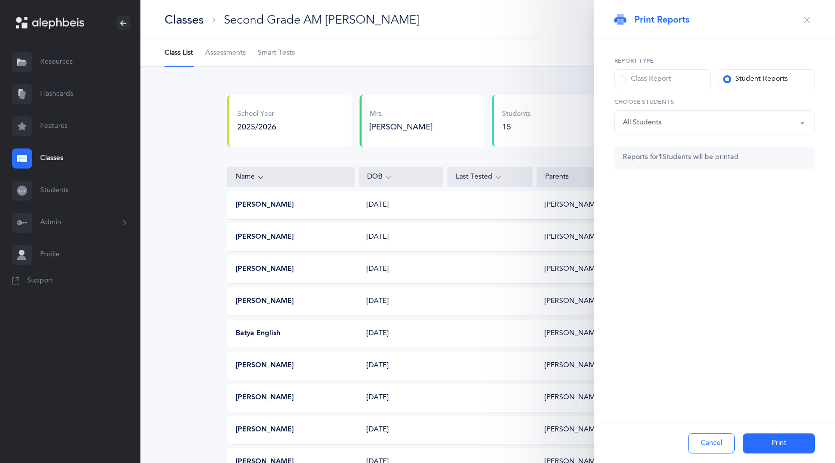
click at [689, 125] on div "All Students" at bounding box center [714, 122] width 183 height 17
click at [678, 232] on div "Print Reports Report type Class Report Student Reports All Students [PERSON_NAM…" at bounding box center [714, 231] width 241 height 463
click at [658, 126] on div "All Students" at bounding box center [642, 122] width 39 height 11
click at [675, 292] on div "Print Reports Report type Class Report Student Reports All Students [PERSON_NAM…" at bounding box center [714, 231] width 241 height 463
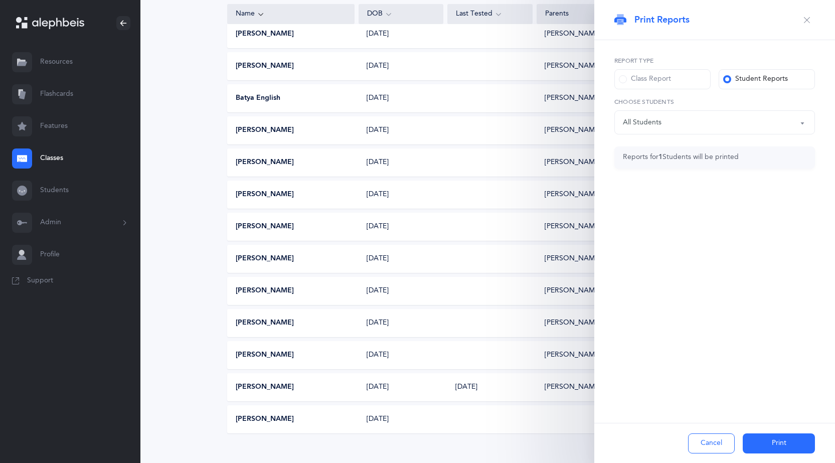
scroll to position [250, 0]
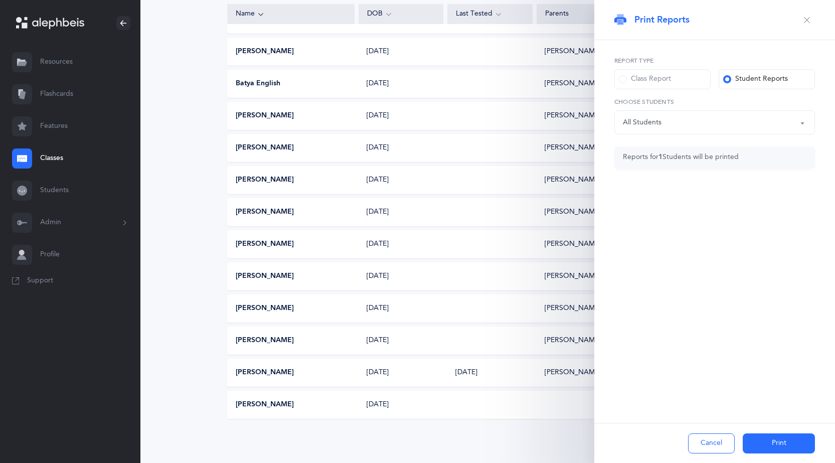
click at [635, 78] on div "Class Report" at bounding box center [645, 79] width 52 height 10
click at [0, 0] on input "Class Report" at bounding box center [0, 0] width 0 height 0
click at [733, 78] on div "Student Reports" at bounding box center [755, 79] width 65 height 10
click at [0, 0] on input "Student Reports" at bounding box center [0, 0] width 0 height 0
click at [750, 126] on div "All Students" at bounding box center [714, 122] width 183 height 17
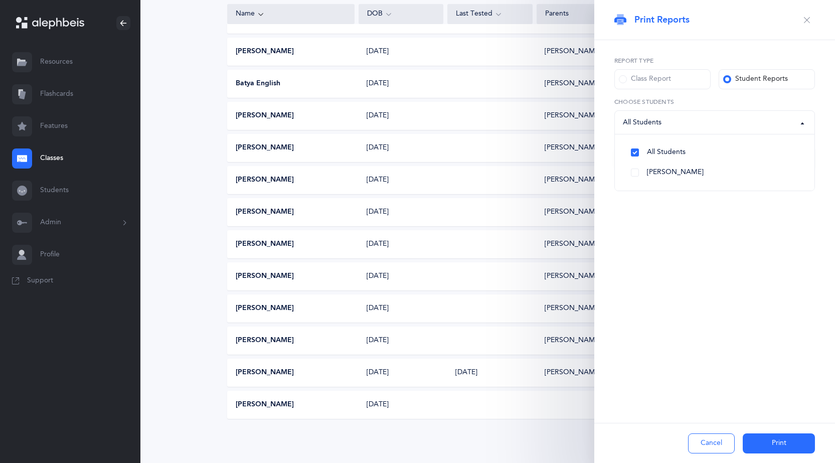
click at [750, 126] on div "All Students" at bounding box center [714, 122] width 183 height 17
click at [677, 82] on label "Class Report" at bounding box center [662, 79] width 96 height 20
click at [0, 0] on input "Class Report" at bounding box center [0, 0] width 0 height 0
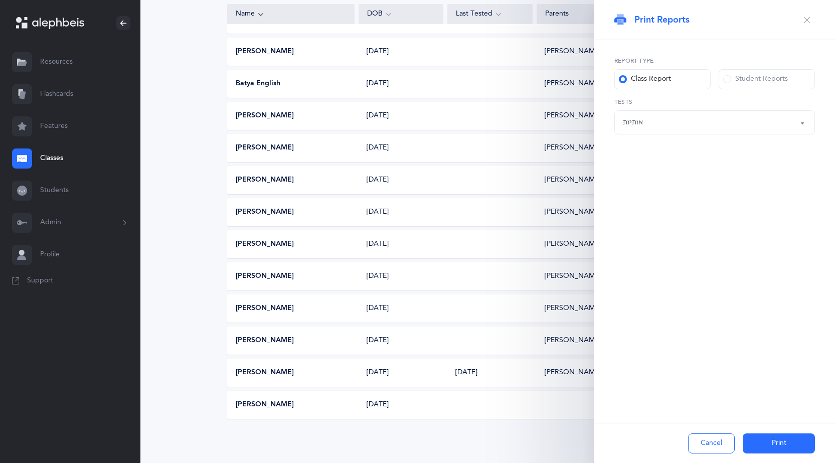
click at [778, 442] on button "Print" at bounding box center [778, 443] width 72 height 20
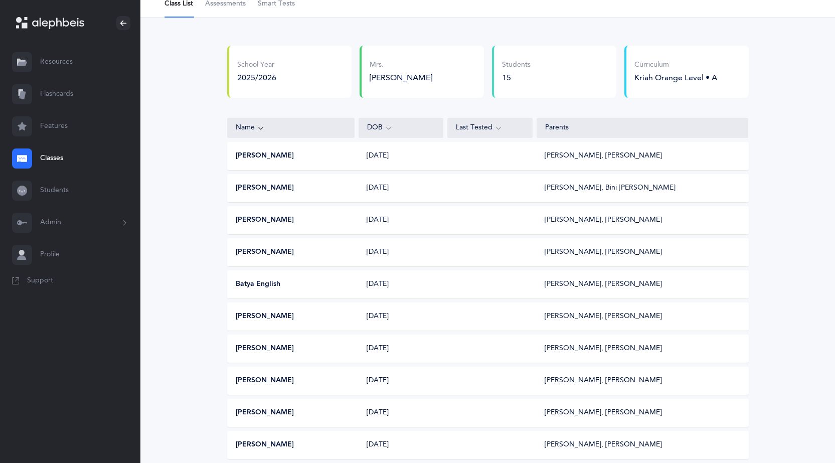
scroll to position [0, 0]
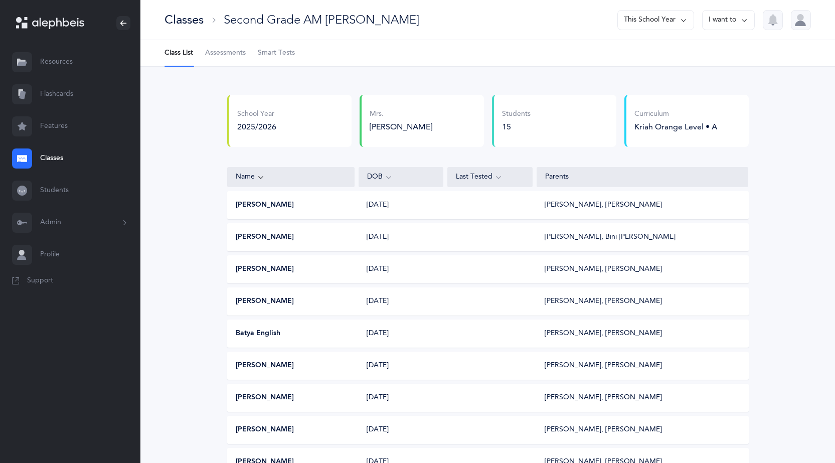
click at [223, 51] on span "Assessments" at bounding box center [225, 53] width 41 height 10
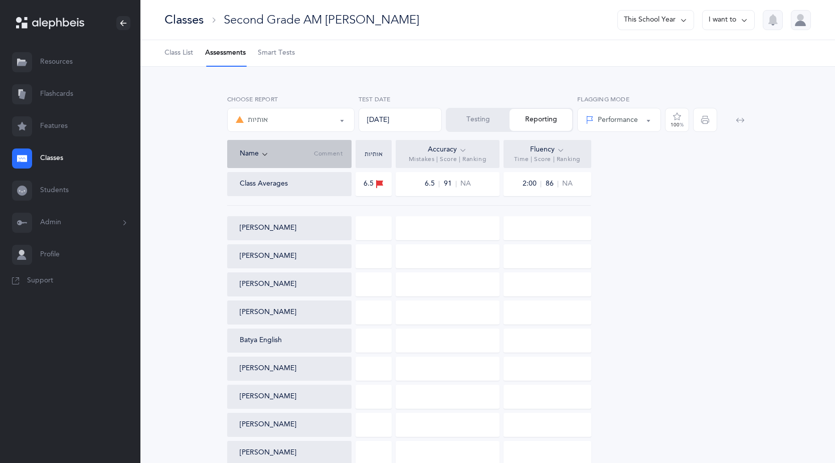
click at [492, 123] on button "Testing" at bounding box center [478, 120] width 63 height 22
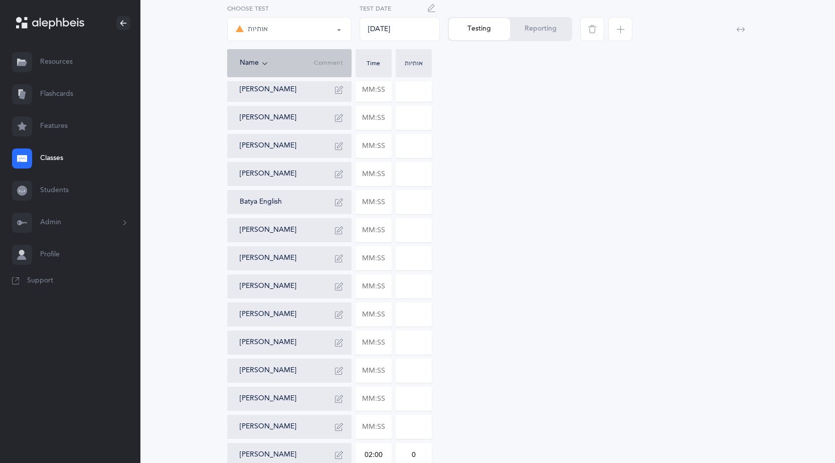
scroll to position [174, 0]
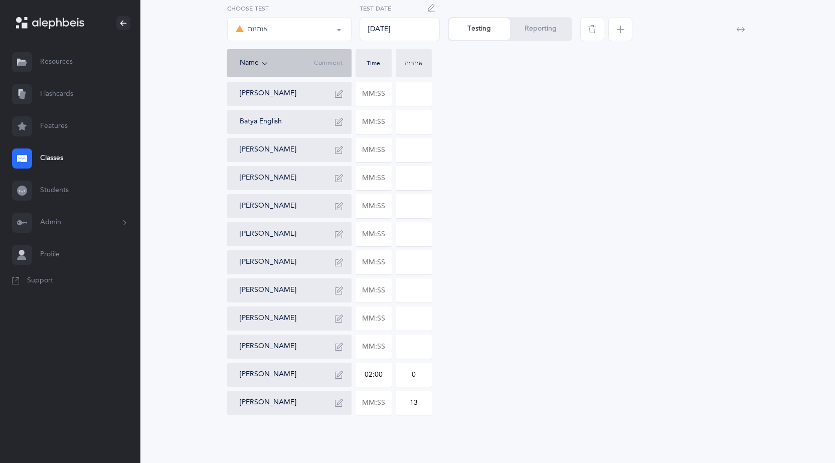
drag, startPoint x: 385, startPoint y: 379, endPoint x: 323, endPoint y: 375, distance: 62.3
click at [323, 375] on div "[PERSON_NAME] [PERSON_NAME] [PERSON_NAME] [PERSON_NAME] English [PERSON_NAME] […" at bounding box center [487, 205] width 521 height 417
click at [385, 402] on input "text" at bounding box center [373, 402] width 35 height 23
type input "02:53"
click at [521, 378] on div "[PERSON_NAME] [PERSON_NAME] [PERSON_NAME] [PERSON_NAME] English [PERSON_NAME] […" at bounding box center [487, 205] width 521 height 417
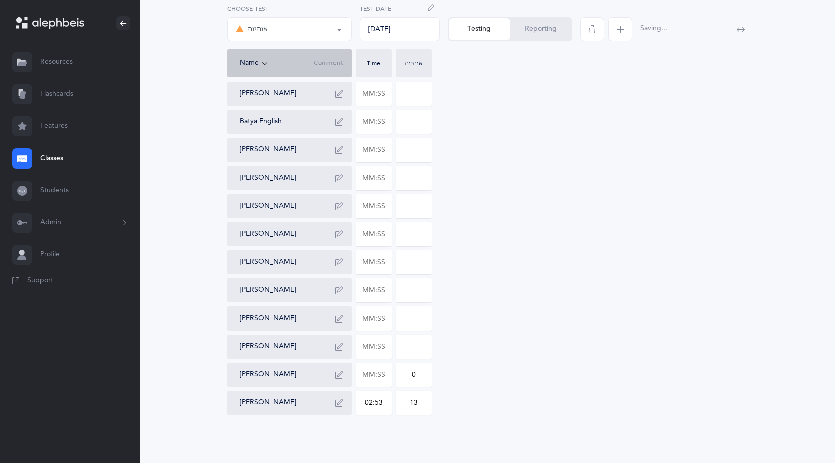
click at [553, 36] on button "Reporting" at bounding box center [540, 29] width 61 height 22
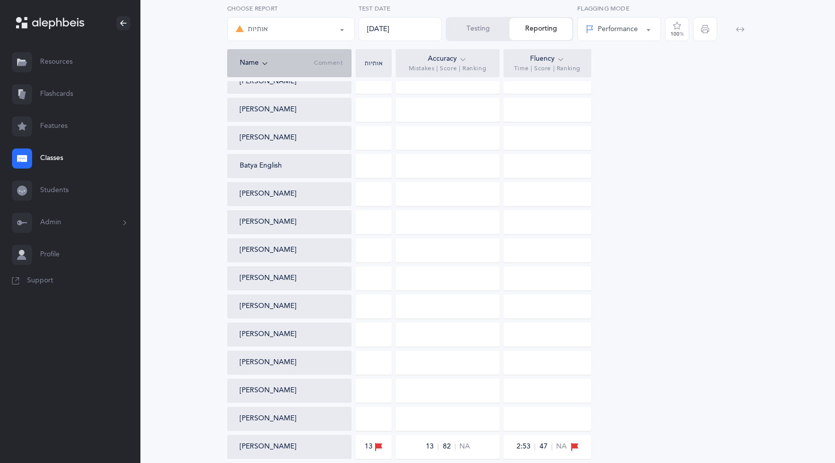
click at [714, 31] on div at bounding box center [728, 26] width 44 height 45
click at [706, 29] on div at bounding box center [728, 26] width 44 height 45
click at [709, 28] on div at bounding box center [728, 26] width 44 height 45
click at [701, 27] on icon "button" at bounding box center [705, 29] width 8 height 8
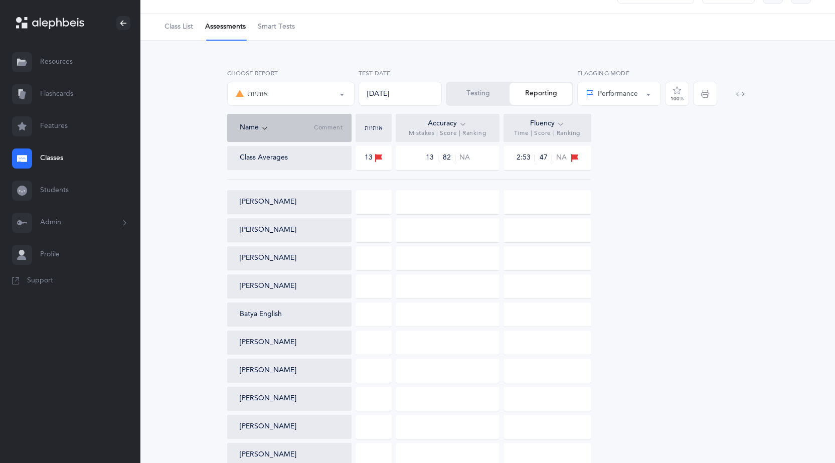
scroll to position [0, 0]
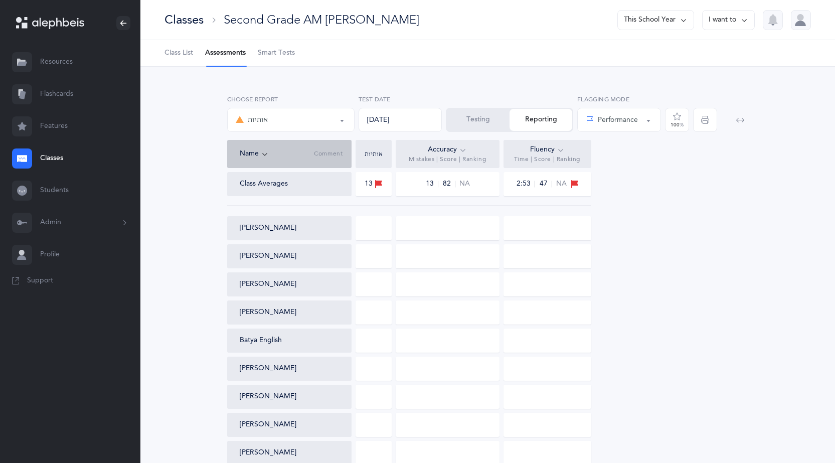
click at [722, 26] on button "I want to" at bounding box center [728, 20] width 53 height 20
click at [716, 47] on button "Print reports" at bounding box center [710, 52] width 72 height 18
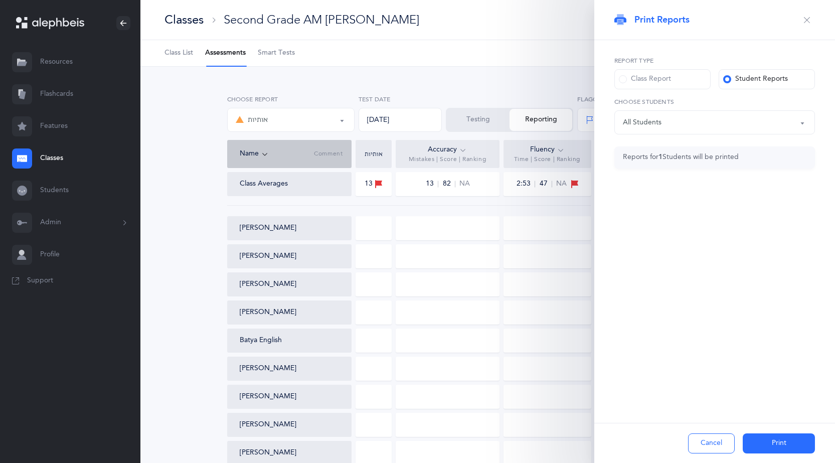
click at [700, 127] on div "All Students" at bounding box center [714, 122] width 183 height 17
click at [649, 173] on span "[PERSON_NAME]" at bounding box center [675, 172] width 57 height 9
select select "15368"
click at [775, 446] on button "Print" at bounding box center [778, 443] width 72 height 20
